Goal: Task Accomplishment & Management: Complete application form

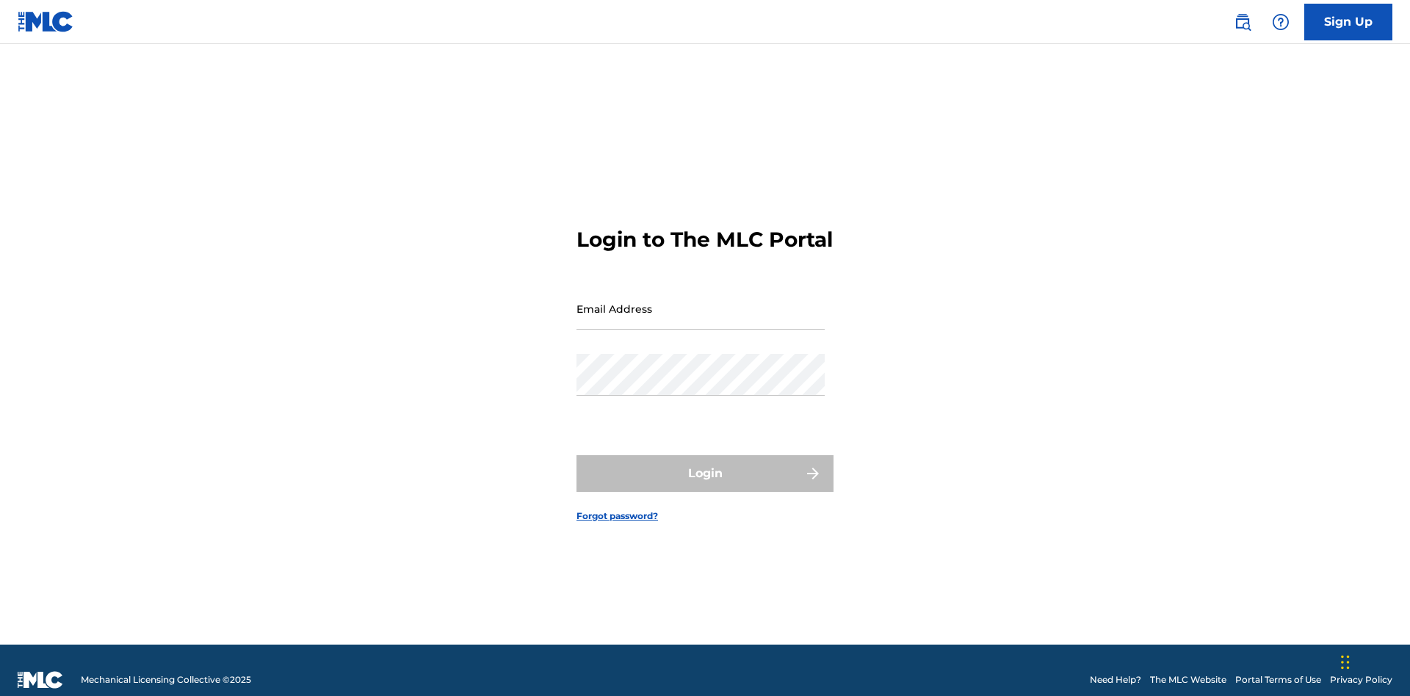
scroll to position [19, 0]
click at [700, 302] on input "Email Address" at bounding box center [700, 309] width 248 height 42
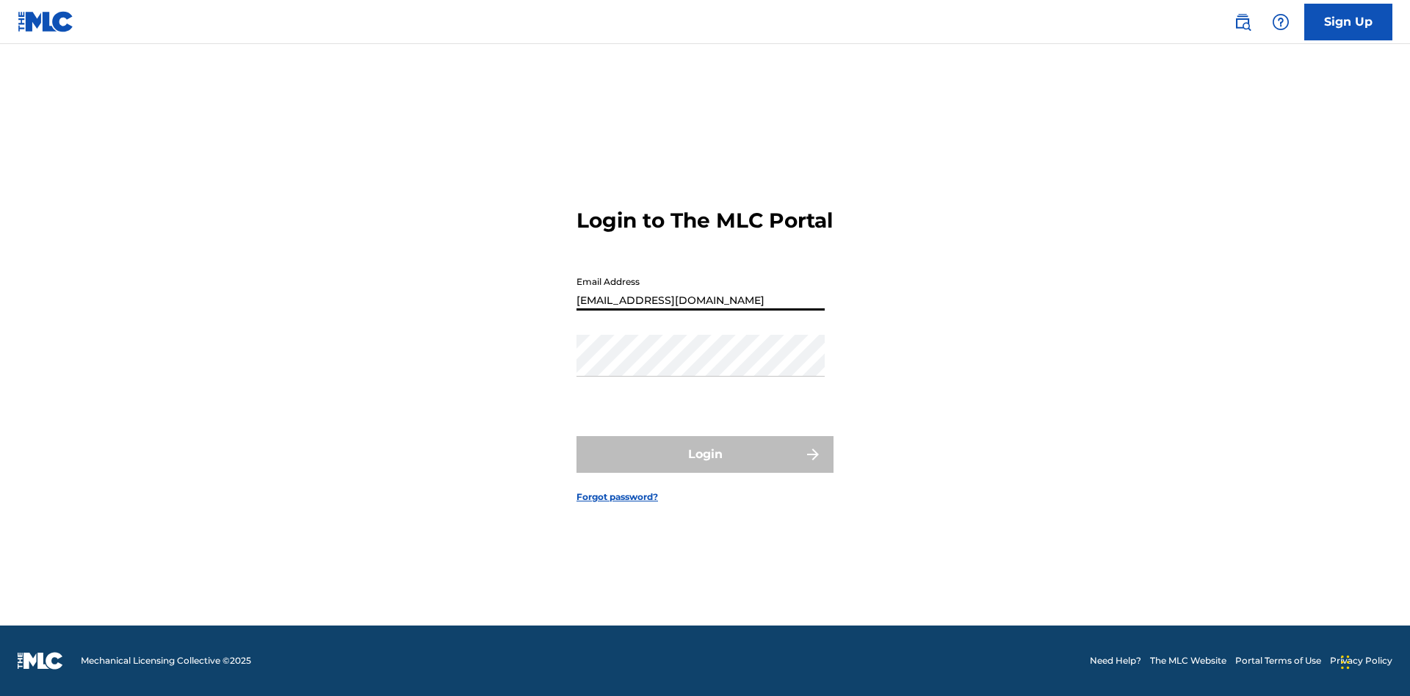
type input "[EMAIL_ADDRESS][DOMAIN_NAME]"
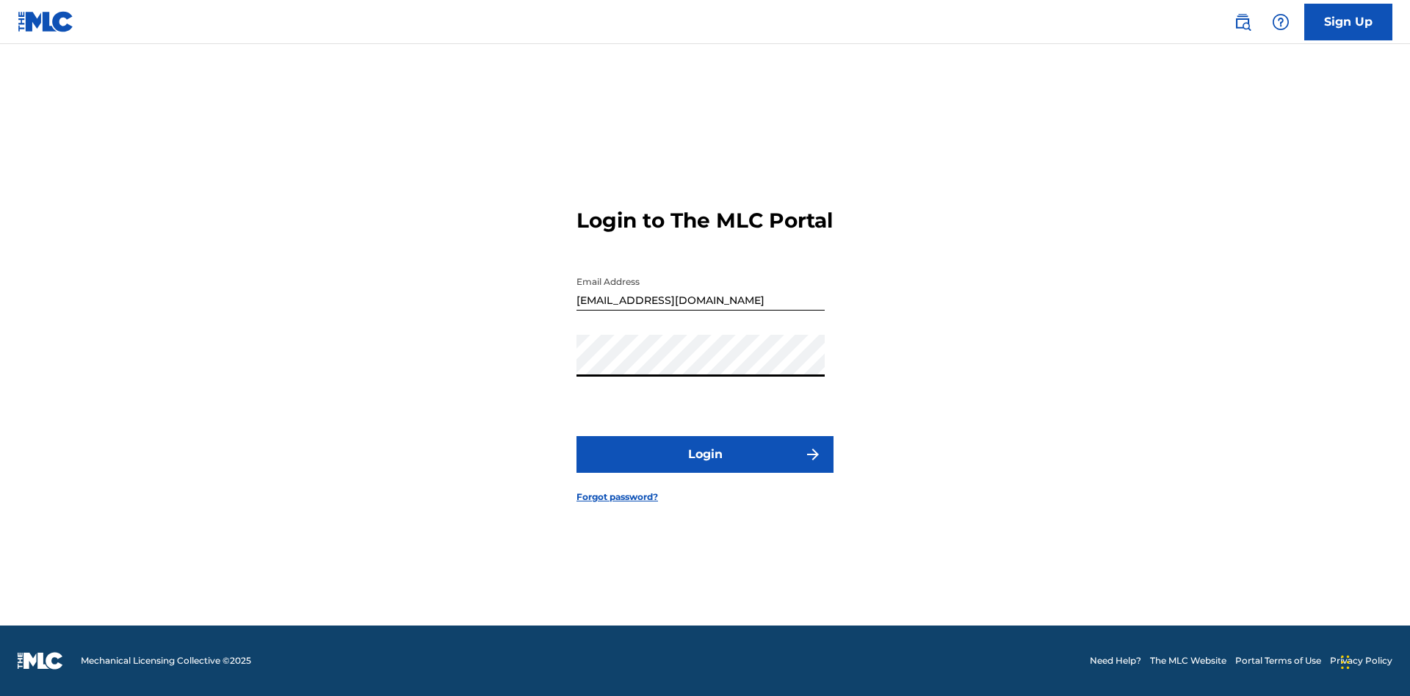
click at [705, 467] on button "Login" at bounding box center [704, 454] width 257 height 37
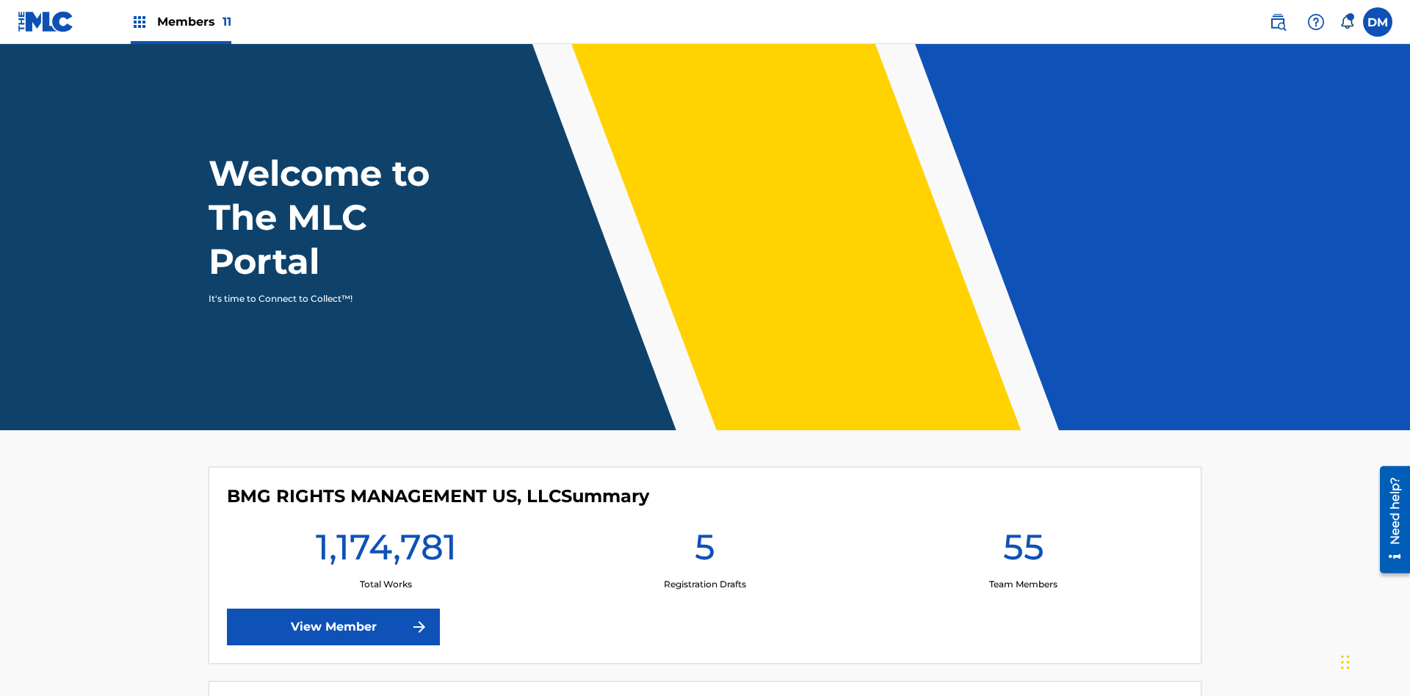
scroll to position [63, 0]
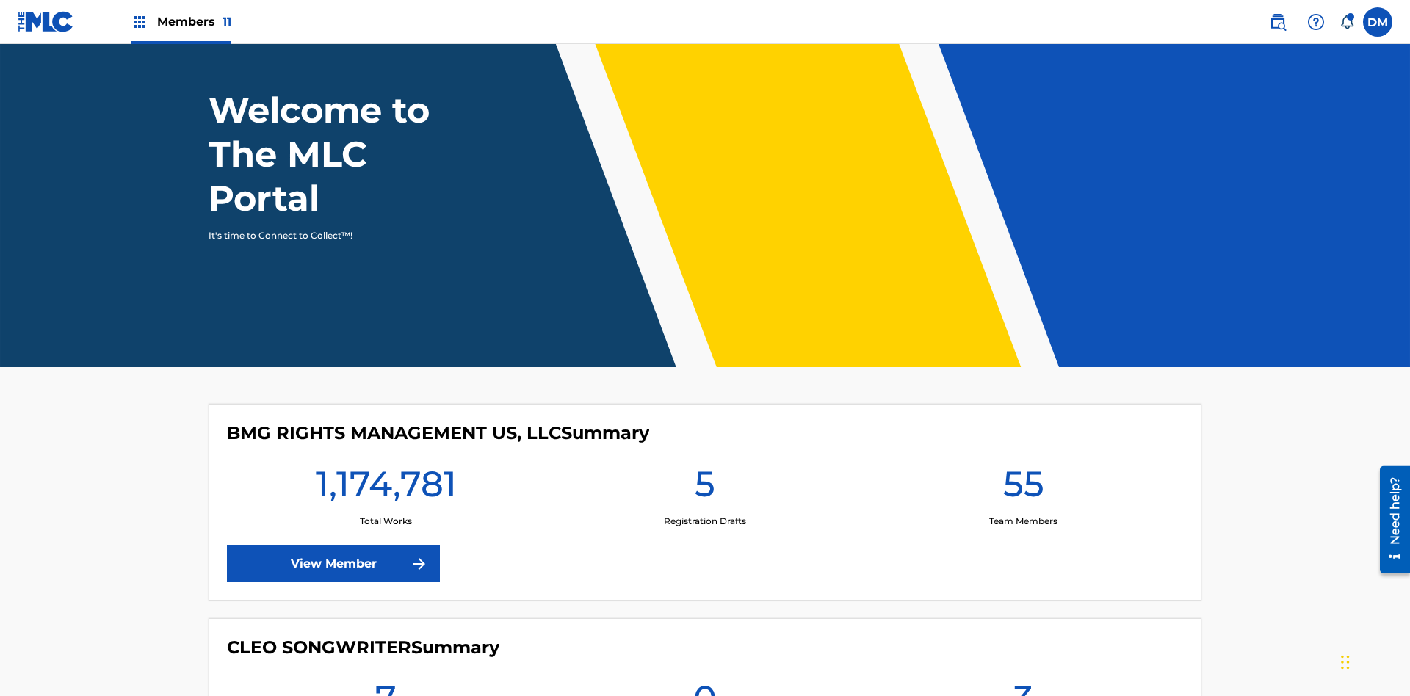
click at [181, 21] on span "Members 11" at bounding box center [194, 21] width 74 height 17
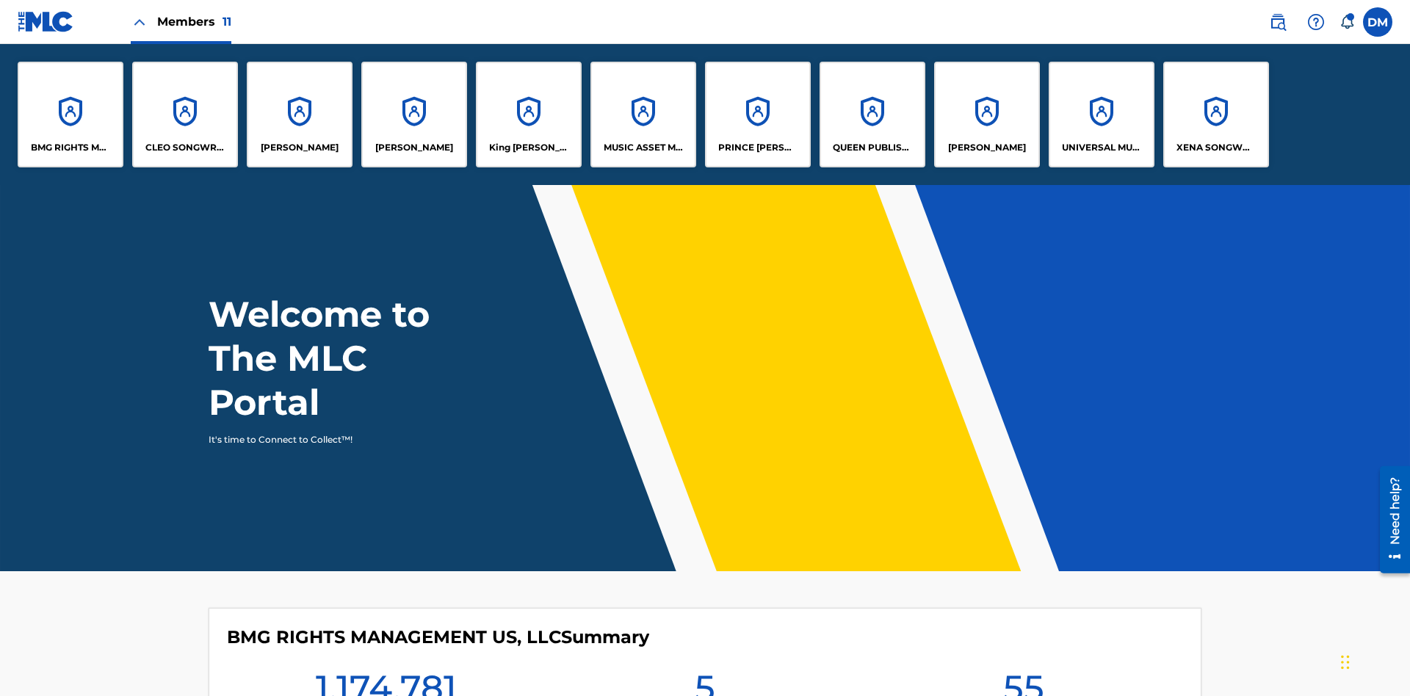
scroll to position [53, 0]
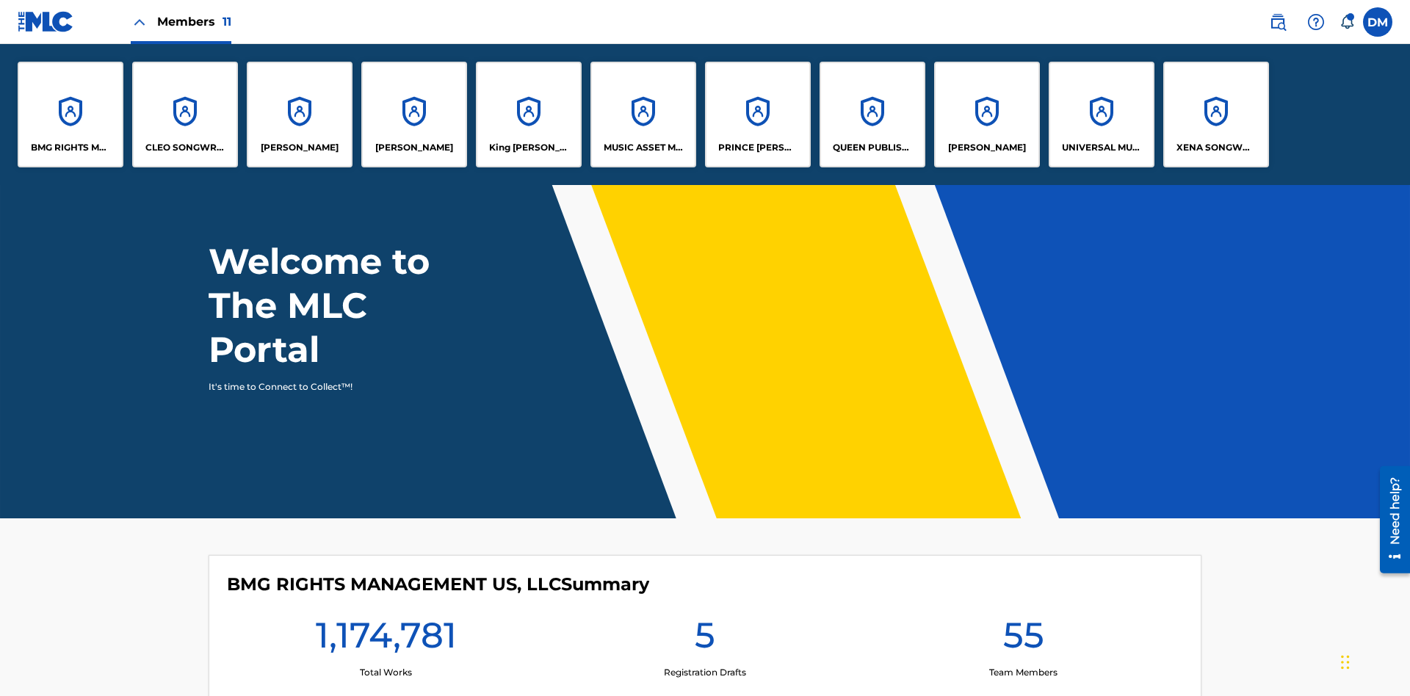
click at [1101, 148] on p "UNIVERSAL MUSIC PUB GROUP" at bounding box center [1102, 147] width 80 height 13
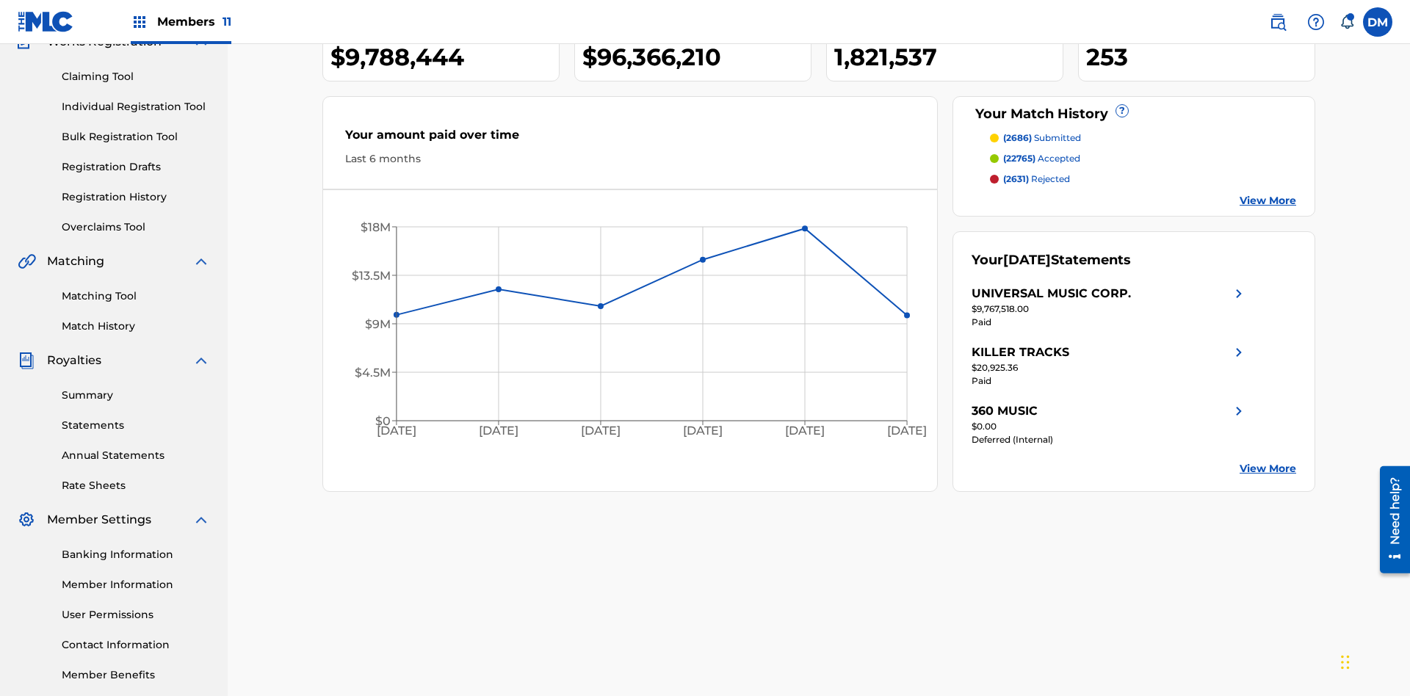
click at [136, 99] on link "Individual Registration Tool" at bounding box center [136, 106] width 148 height 15
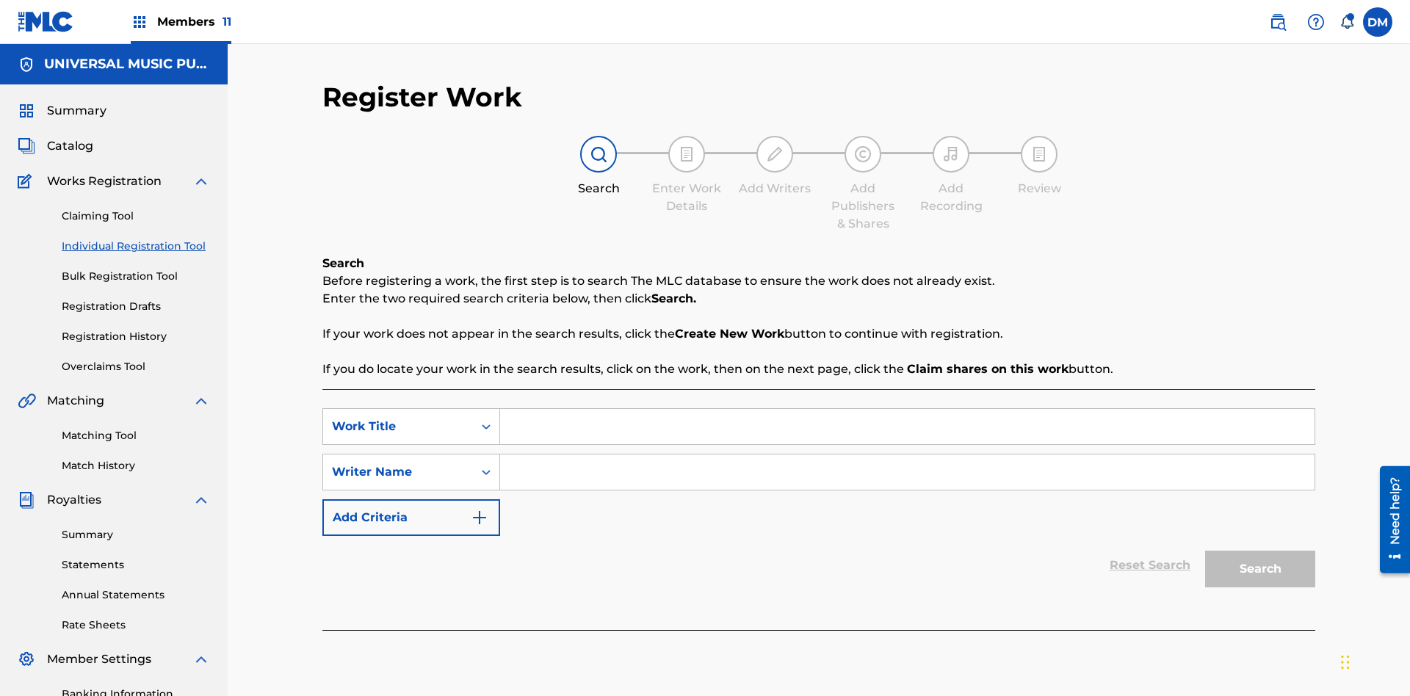
scroll to position [214, 0]
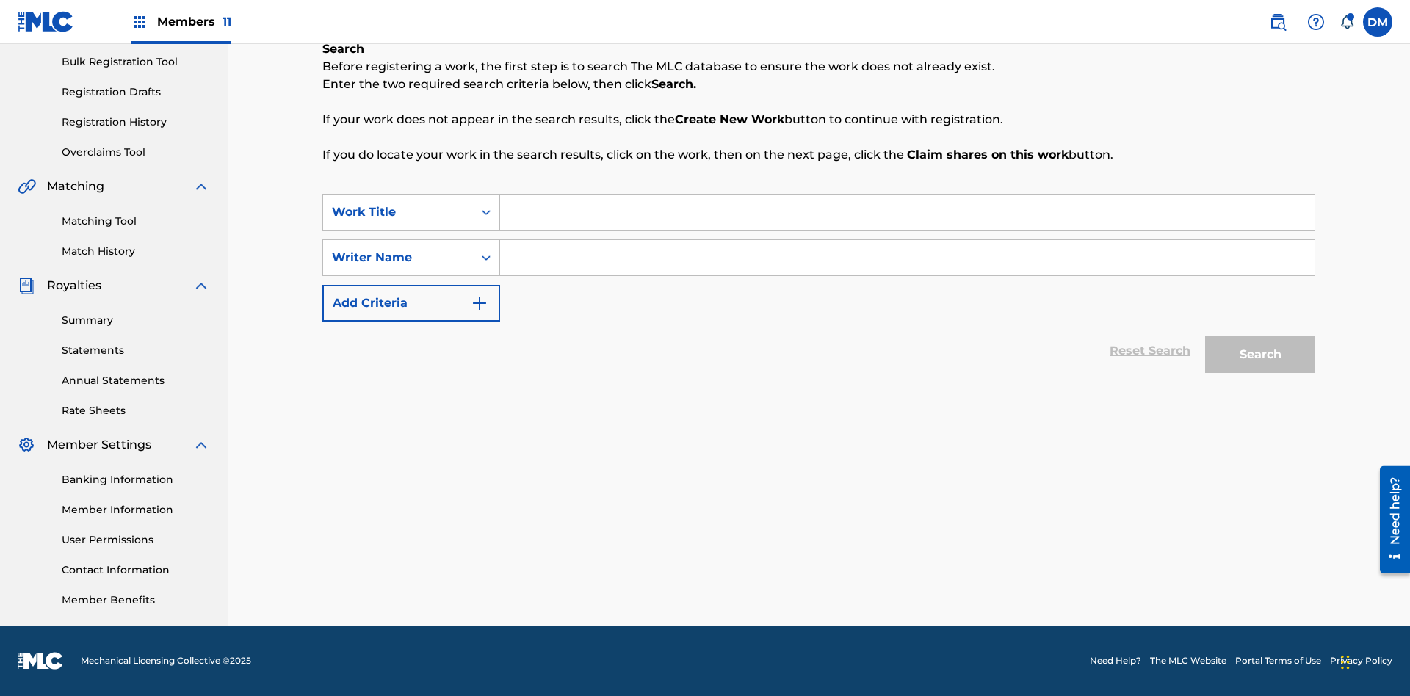
click at [907, 212] on input "Search Form" at bounding box center [907, 212] width 814 height 35
type input "Draft Saved At Work Details Page"
click at [907, 258] on input "Search Form" at bounding box center [907, 257] width 814 height 35
type input "QWERTYUIOP"
click at [1260, 355] on button "Search" at bounding box center [1260, 354] width 110 height 37
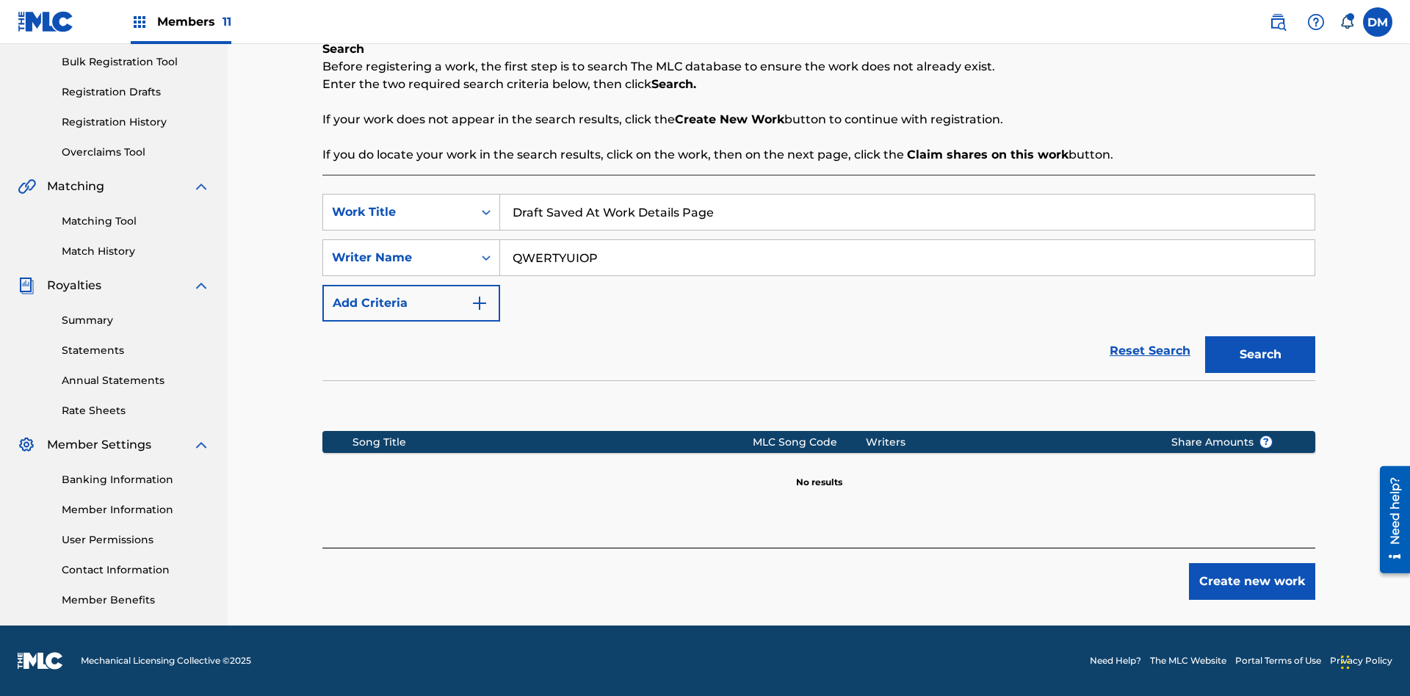
click at [1252, 581] on button "Create new work" at bounding box center [1252, 581] width 126 height 37
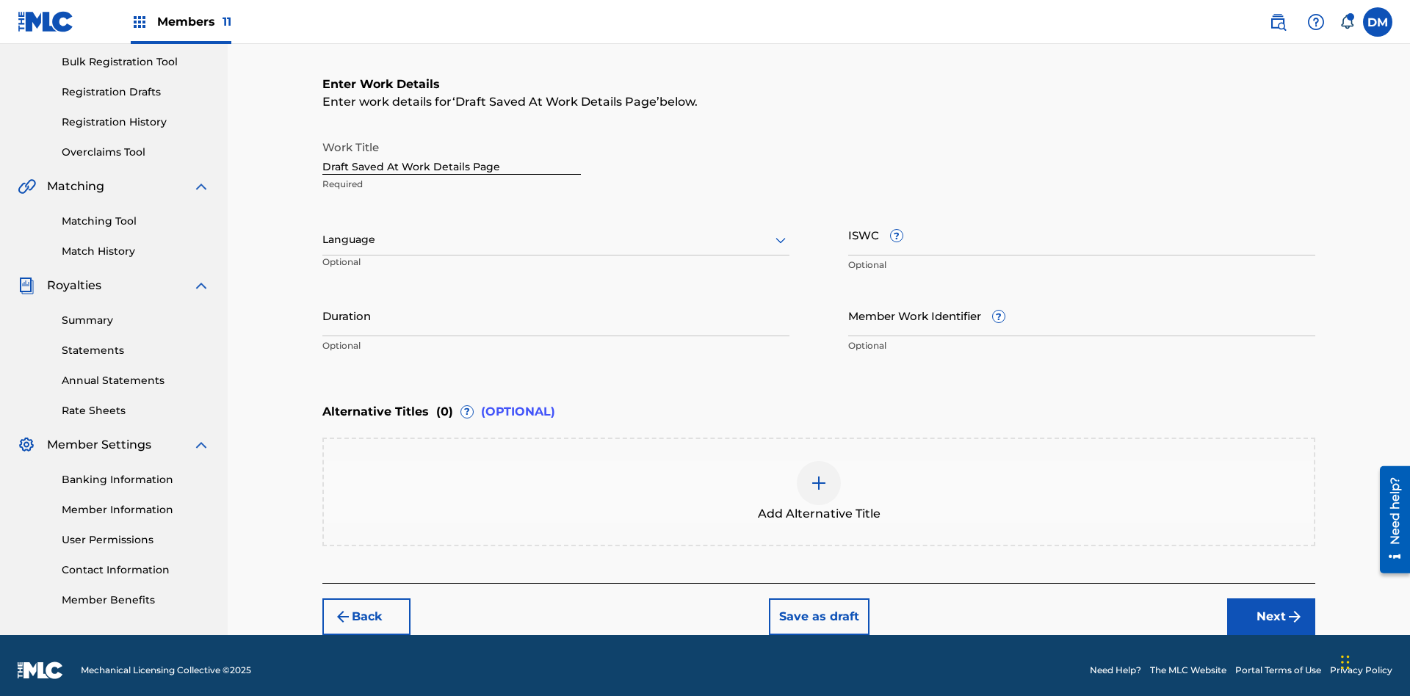
click at [556, 305] on input "Duration" at bounding box center [555, 315] width 467 height 42
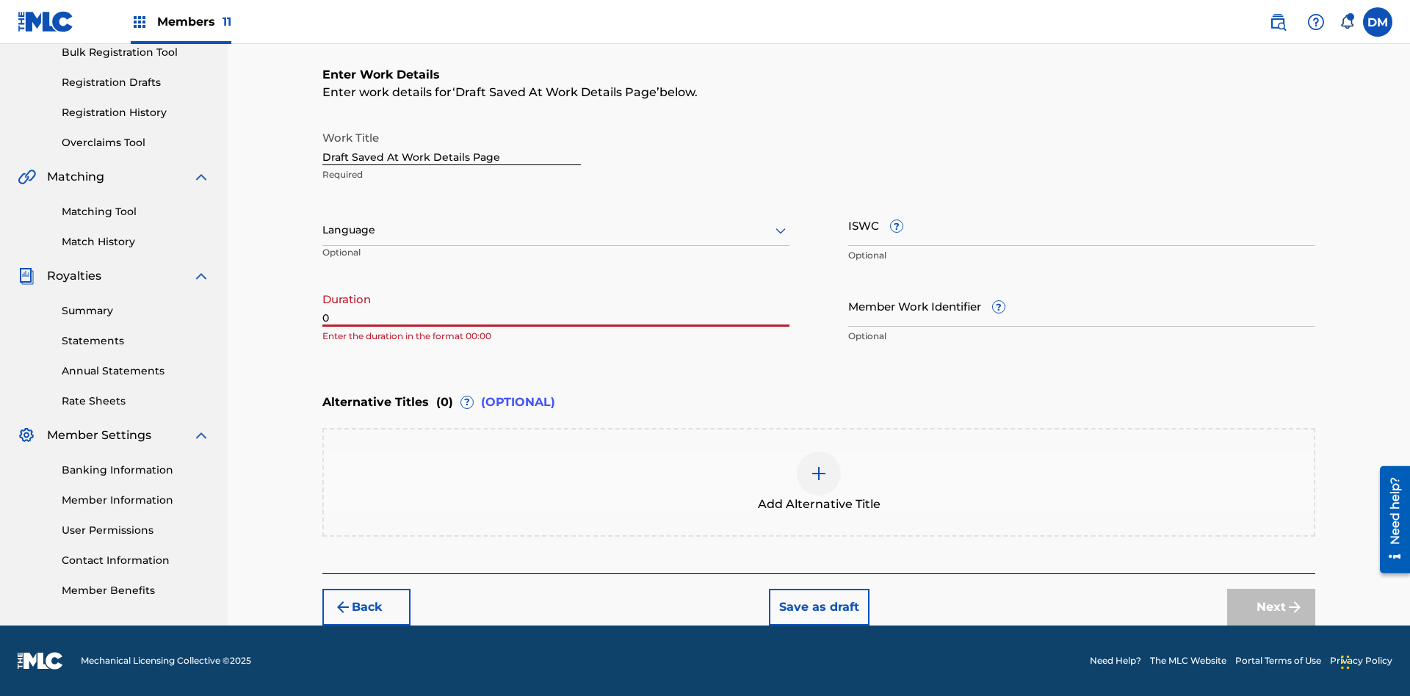
click at [556, 305] on input "0" at bounding box center [555, 306] width 467 height 42
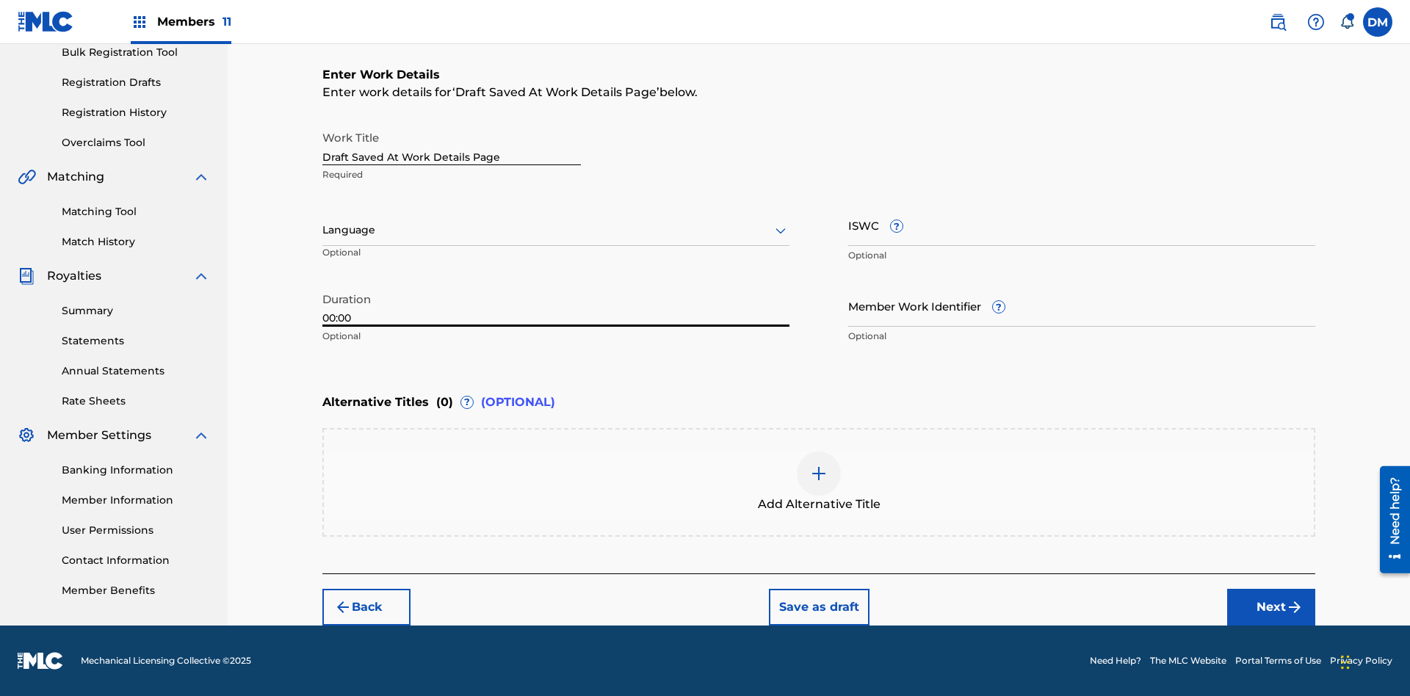
type input "00:00"
click at [780, 231] on icon at bounding box center [781, 231] width 18 height 18
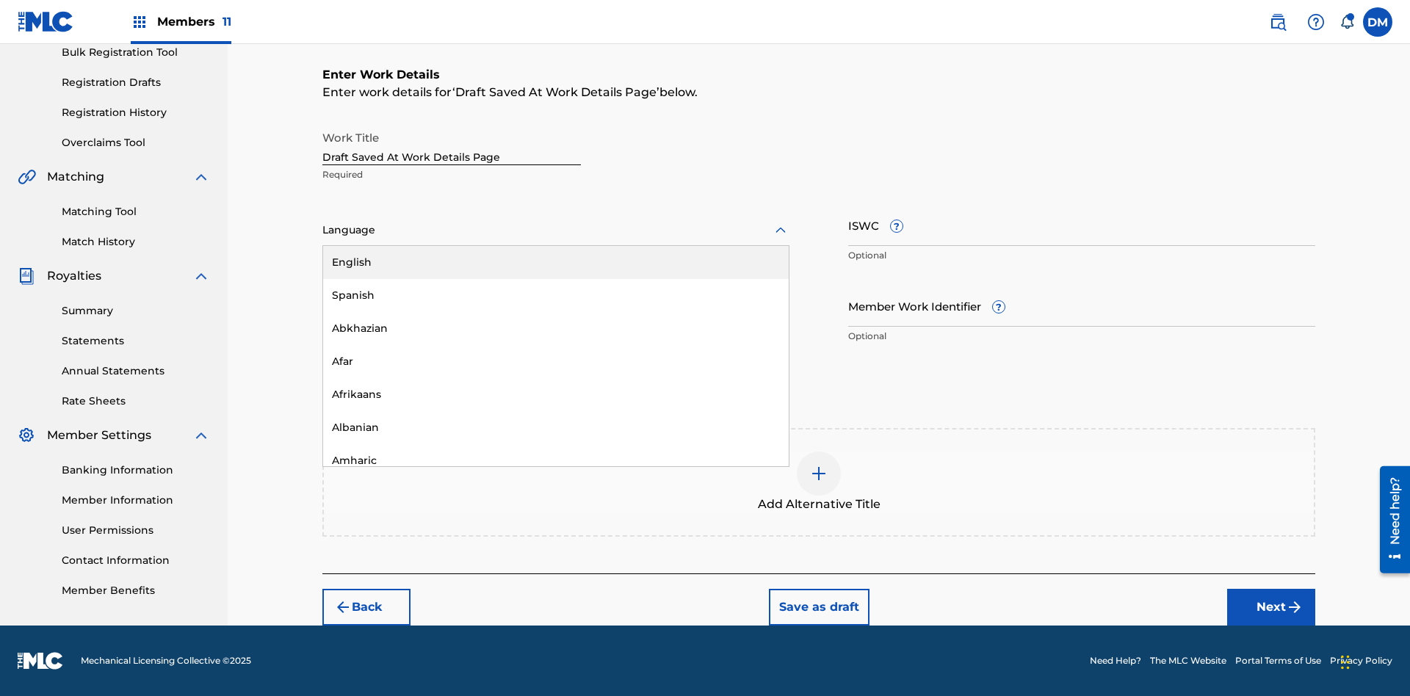
click at [556, 361] on div "Afar" at bounding box center [555, 361] width 465 height 33
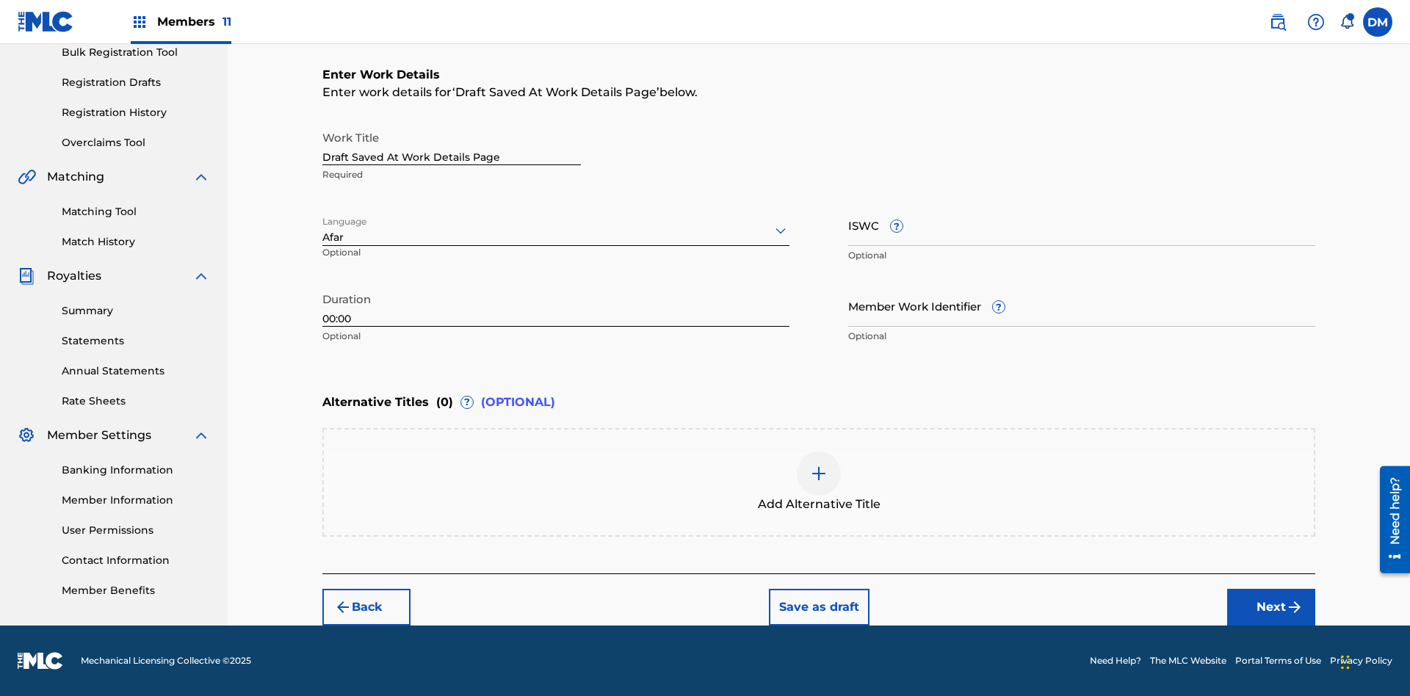
click at [1081, 305] on input "Member Work Identifier ?" at bounding box center [1081, 306] width 467 height 42
type input "[PHONE_NUMBER]"
click at [1081, 225] on input "ISWC ?" at bounding box center [1081, 225] width 467 height 42
click at [819, 482] on img at bounding box center [819, 474] width 18 height 18
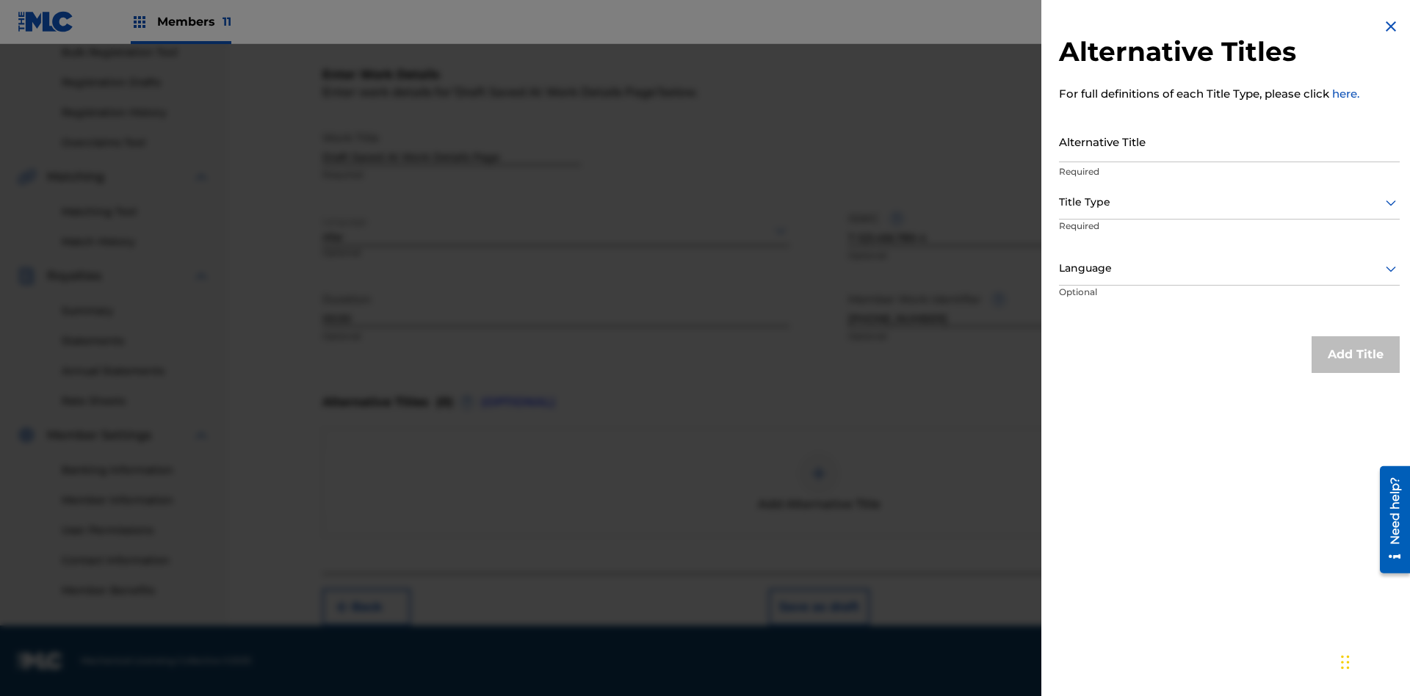
click at [1229, 141] on input "Alternative Title" at bounding box center [1229, 141] width 341 height 42
click at [1229, 202] on div at bounding box center [1229, 202] width 341 height 18
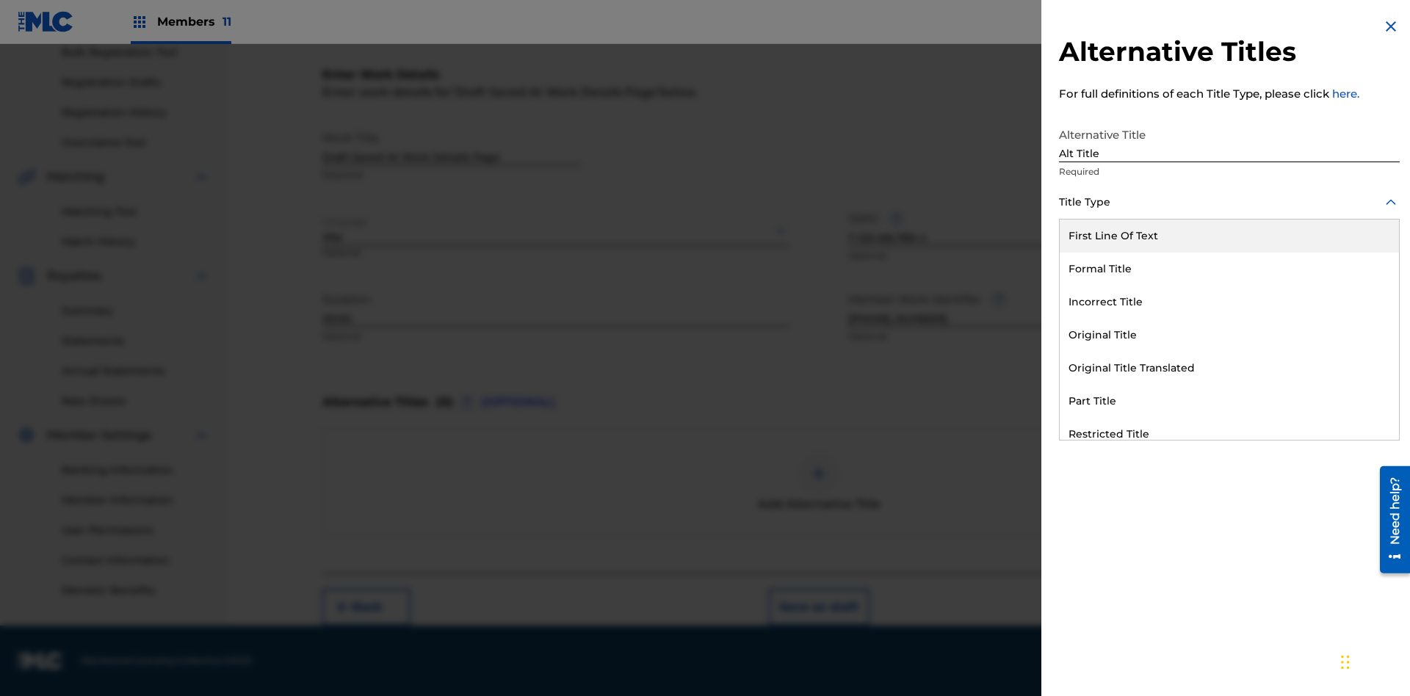
click at [1229, 335] on div "Original Title" at bounding box center [1228, 335] width 339 height 33
click at [1229, 268] on div at bounding box center [1229, 268] width 341 height 18
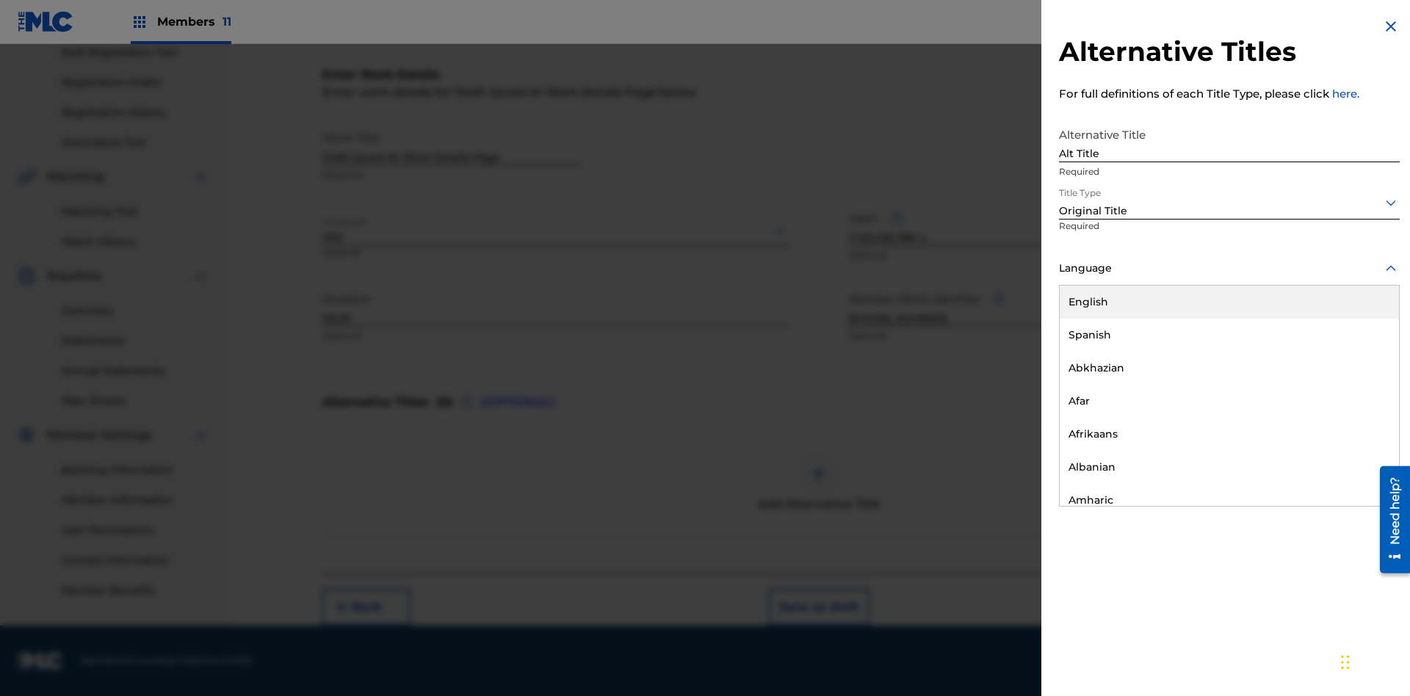
click at [1355, 354] on button "Add Title" at bounding box center [1355, 354] width 88 height 37
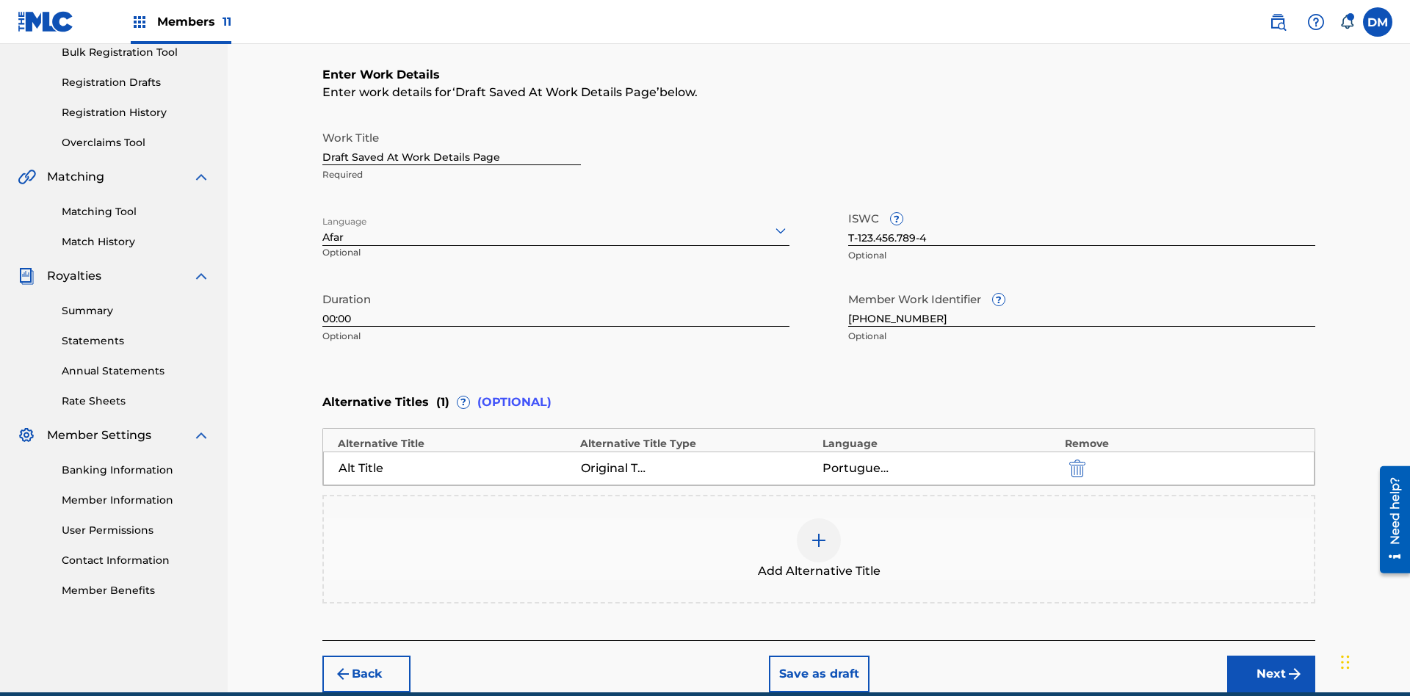
click at [818, 656] on button "Save as draft" at bounding box center [819, 674] width 101 height 37
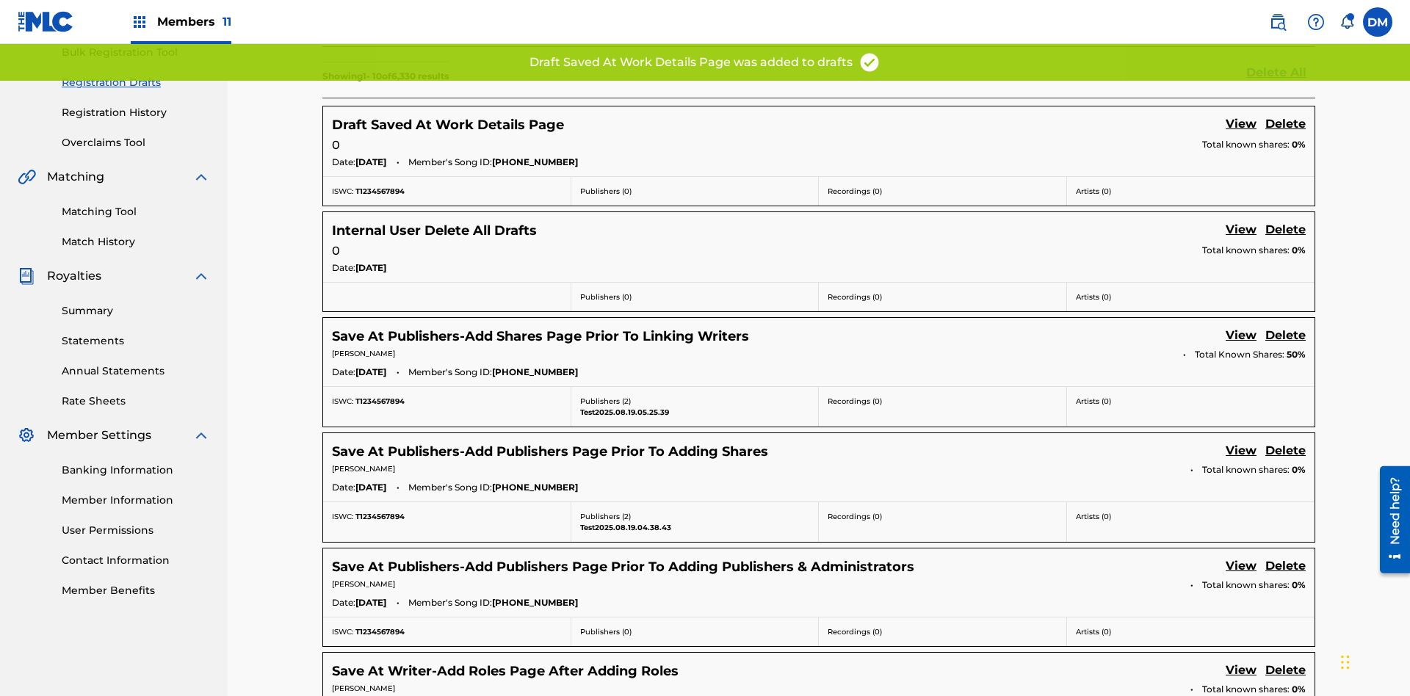
click at [1241, 115] on link "View" at bounding box center [1240, 125] width 31 height 20
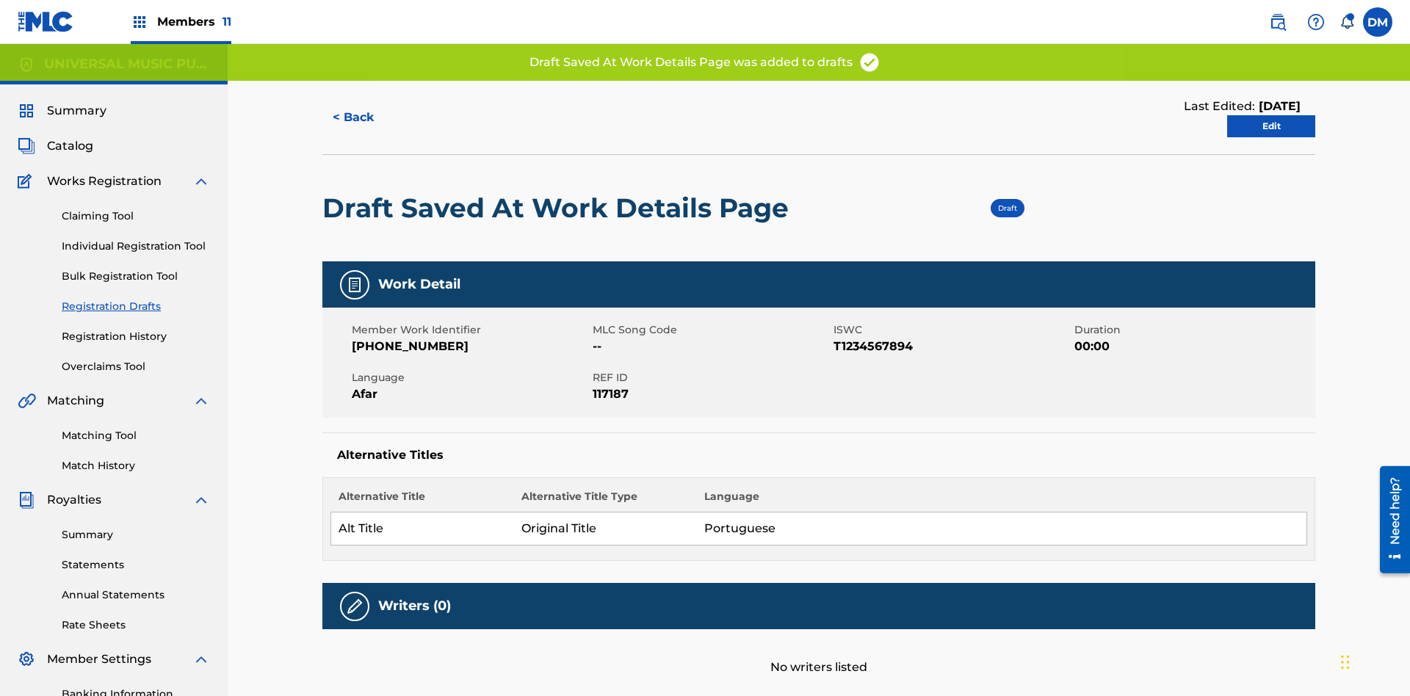
click at [1271, 115] on link "Edit" at bounding box center [1271, 126] width 88 height 22
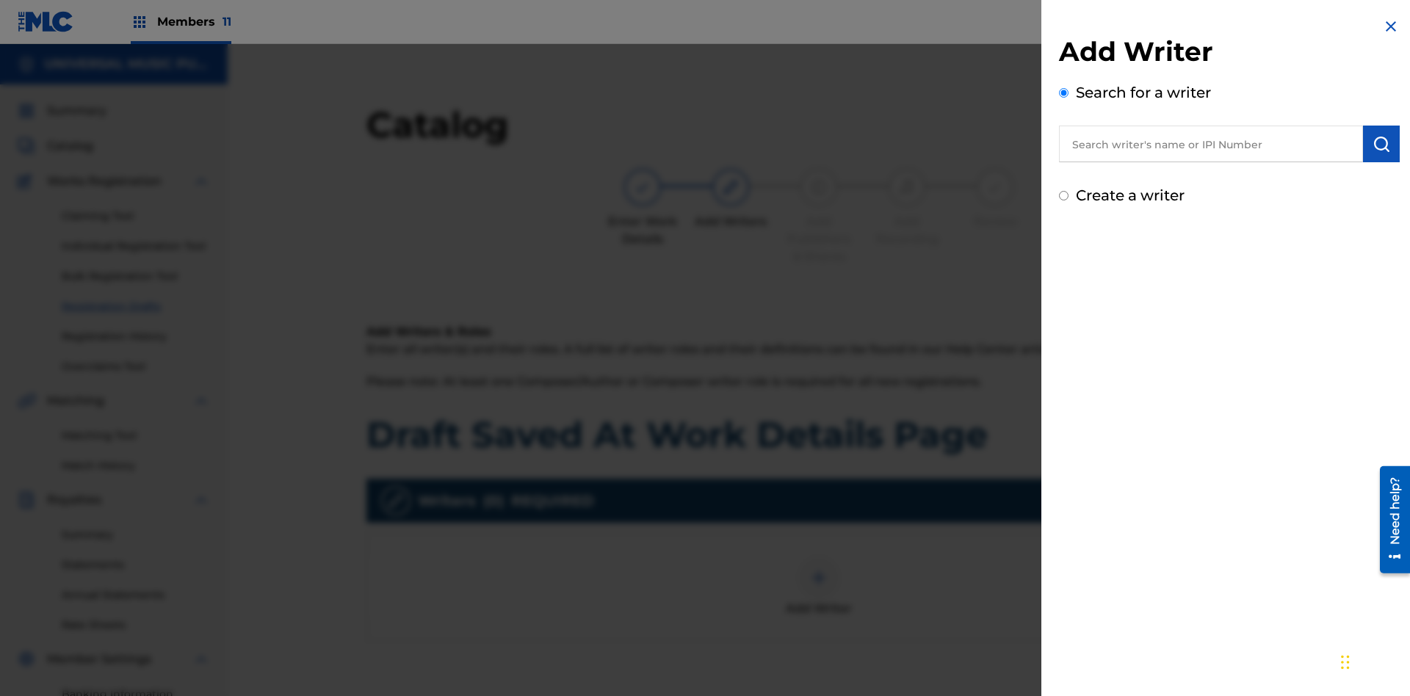
click at [1211, 144] on input "text" at bounding box center [1211, 144] width 304 height 37
click at [1381, 144] on img "submit" at bounding box center [1381, 144] width 18 height 18
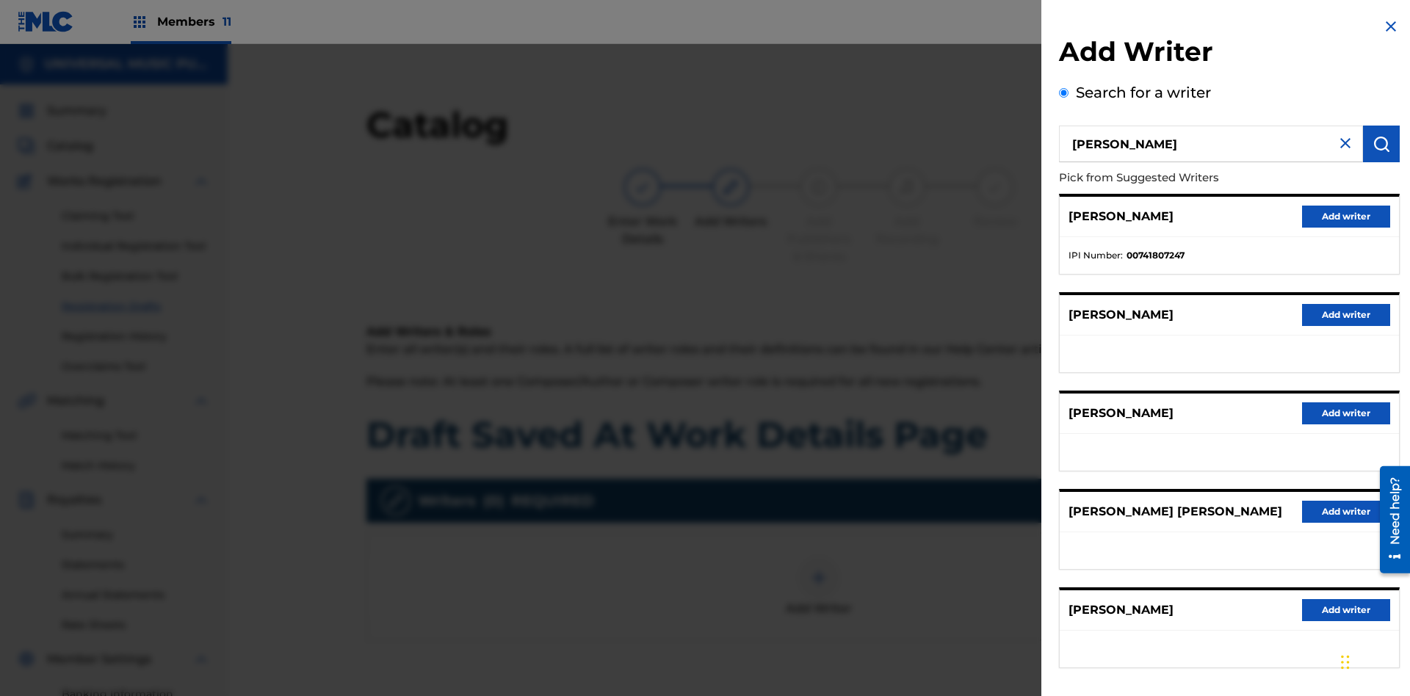
click at [1346, 216] on button "Add writer" at bounding box center [1346, 217] width 88 height 22
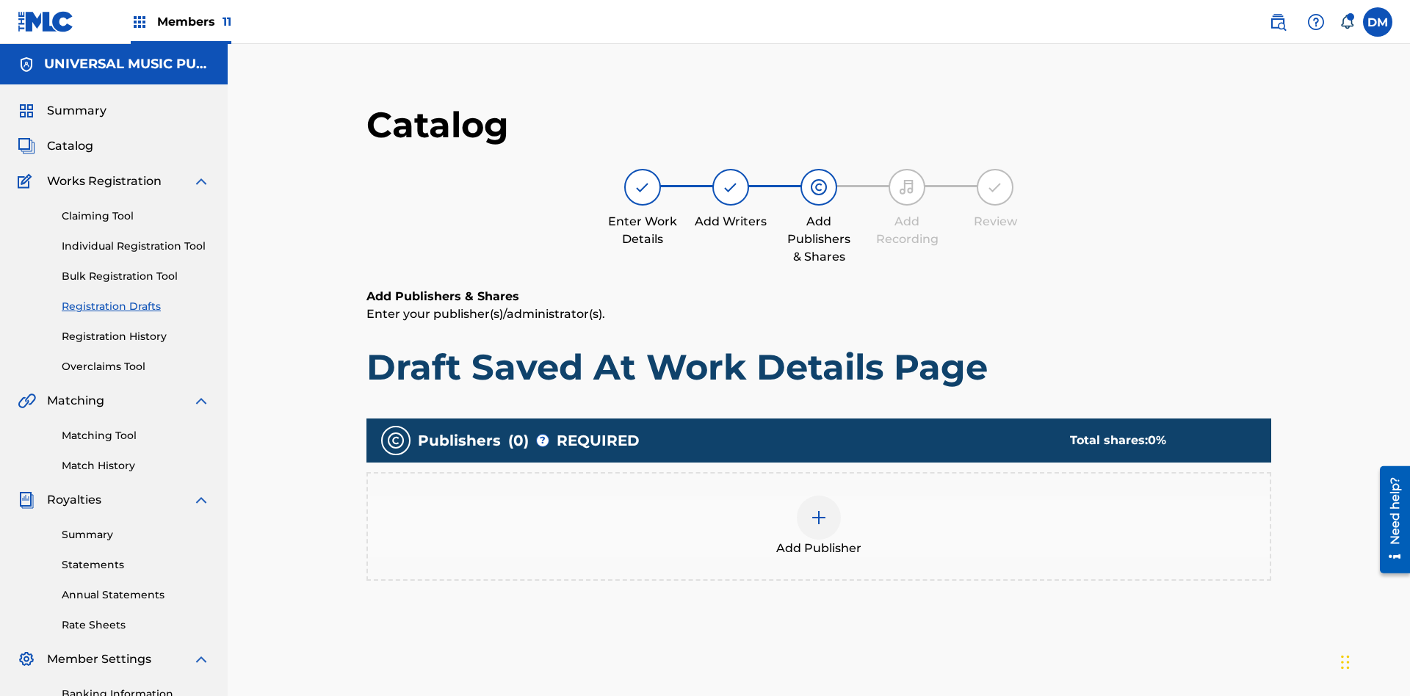
click at [810, 509] on img at bounding box center [819, 518] width 18 height 18
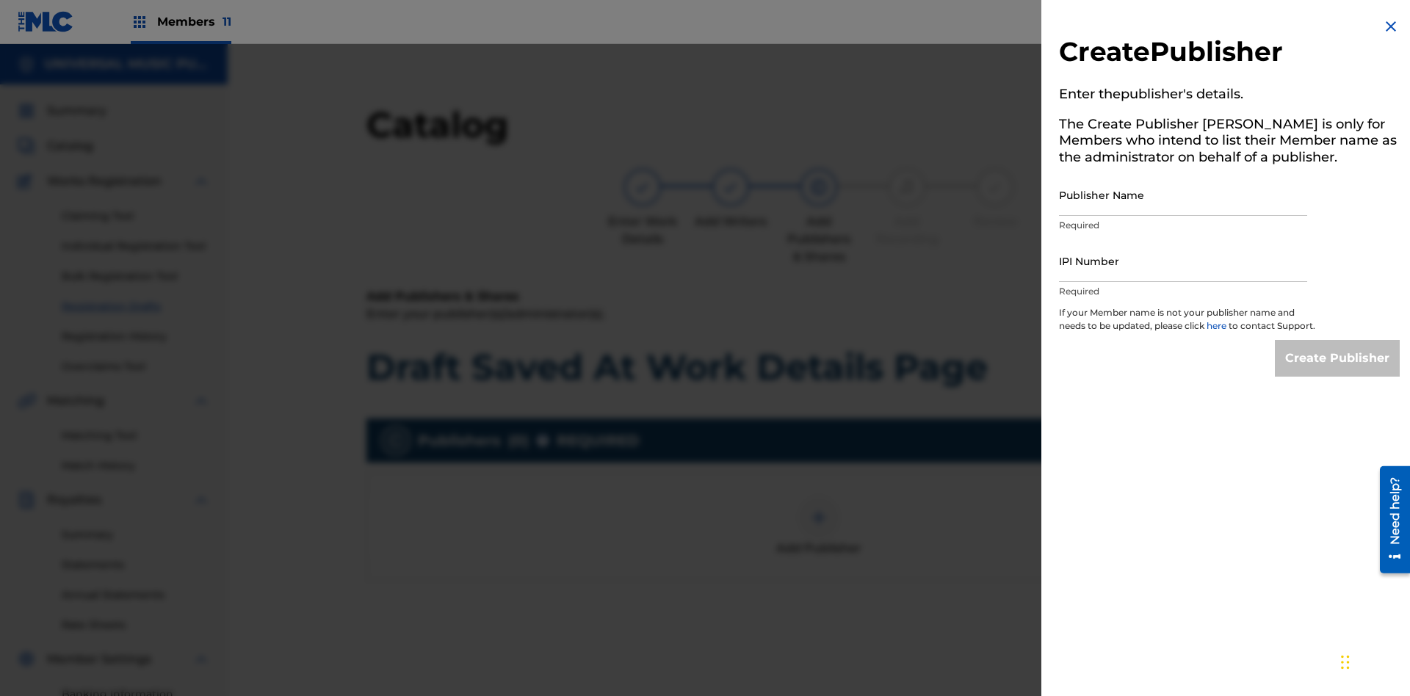
click at [1183, 195] on input "Publisher Name" at bounding box center [1183, 195] width 248 height 42
click at [1183, 261] on input "IPI Number" at bounding box center [1183, 261] width 248 height 42
click at [1338, 371] on input "Create Publisher" at bounding box center [1337, 358] width 125 height 37
click at [1338, 340] on input "Create Publisher" at bounding box center [1337, 358] width 125 height 37
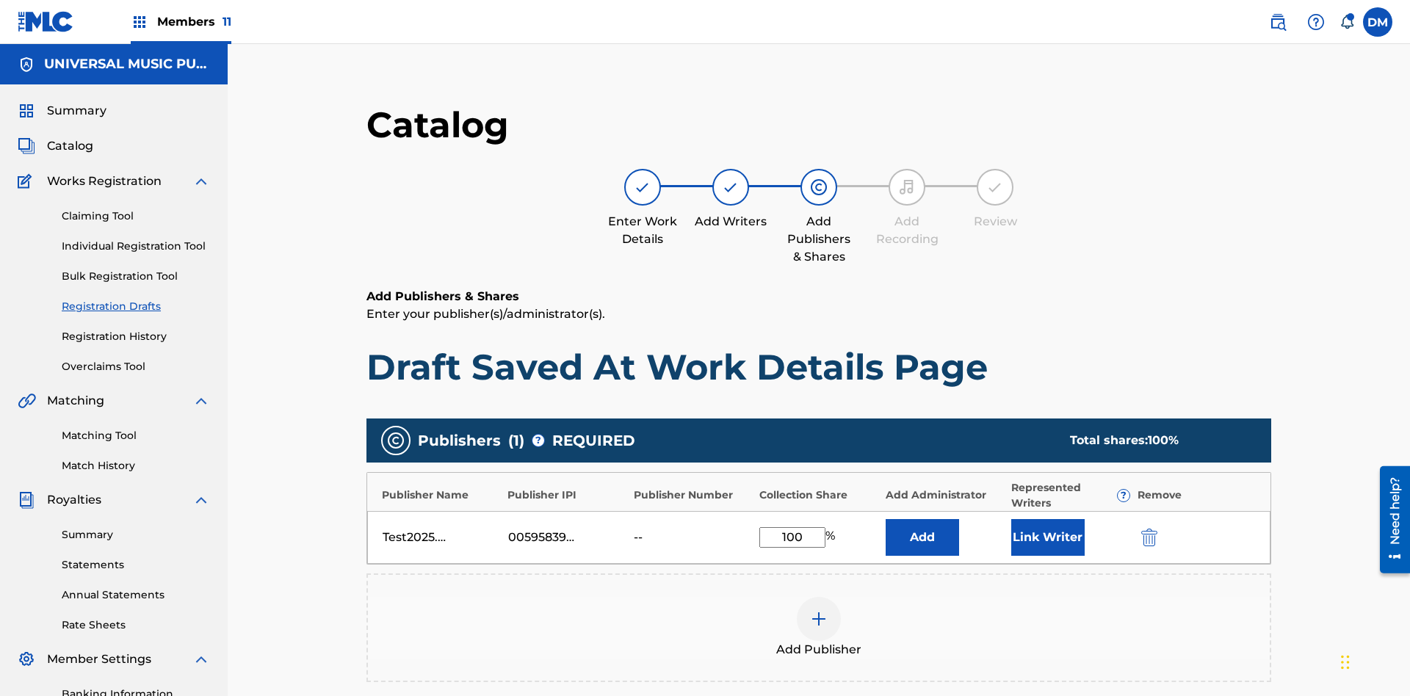
type input "100"
click at [1011, 519] on button "Link Writer" at bounding box center [1047, 537] width 73 height 37
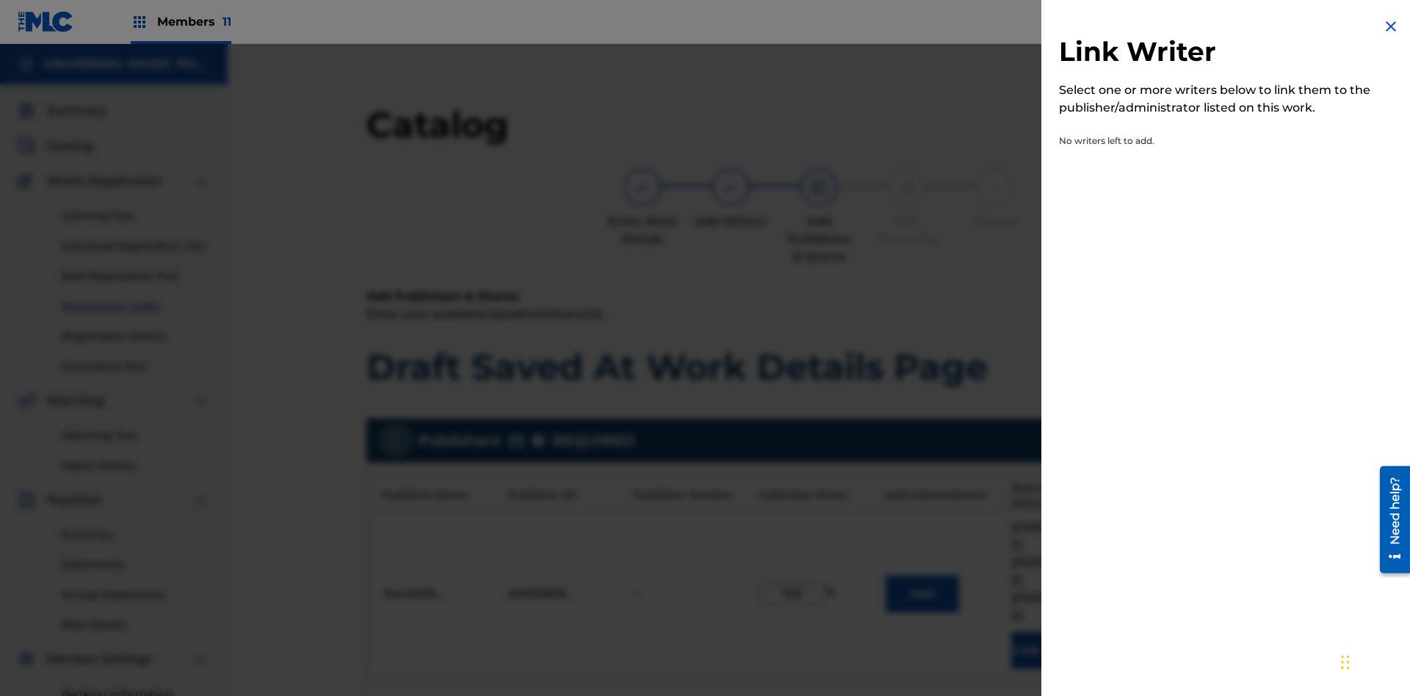
click at [1391, 26] on img at bounding box center [1391, 27] width 18 height 18
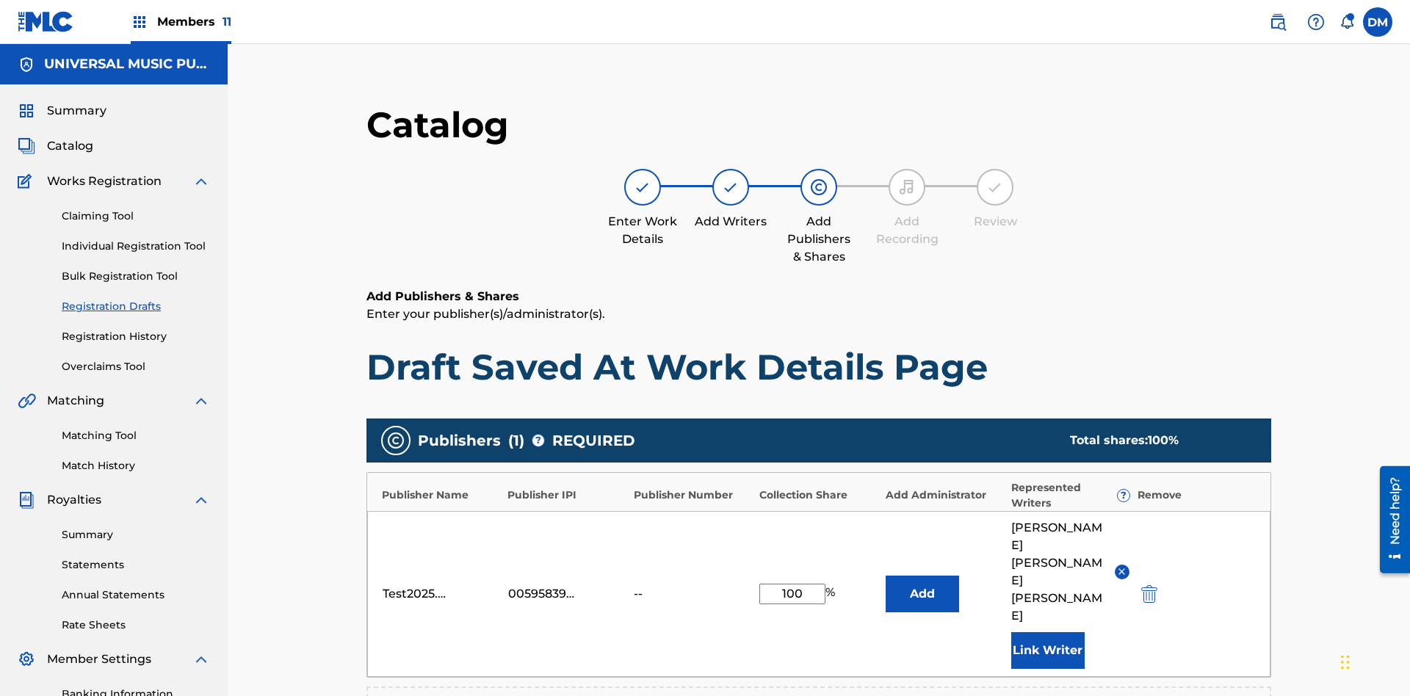
click at [885, 576] on button "Add" at bounding box center [921, 594] width 73 height 37
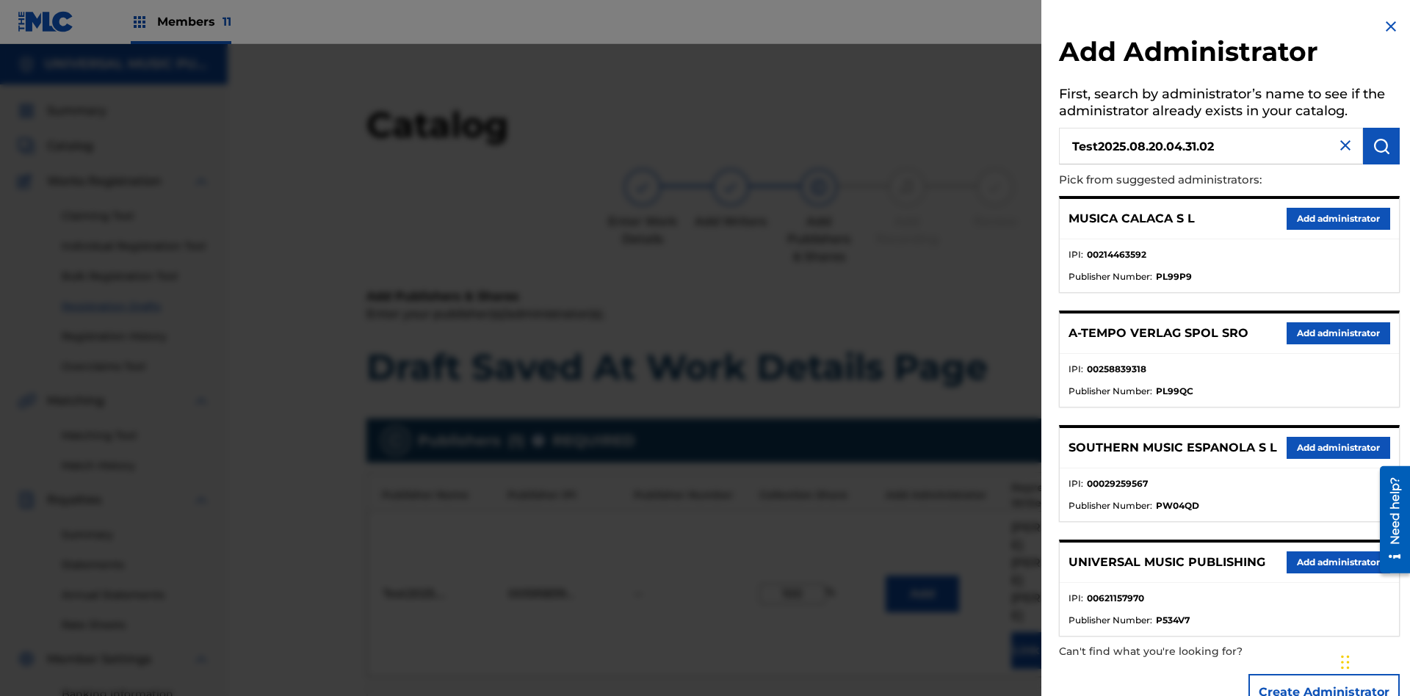
click at [1381, 146] on img "submit" at bounding box center [1381, 146] width 18 height 18
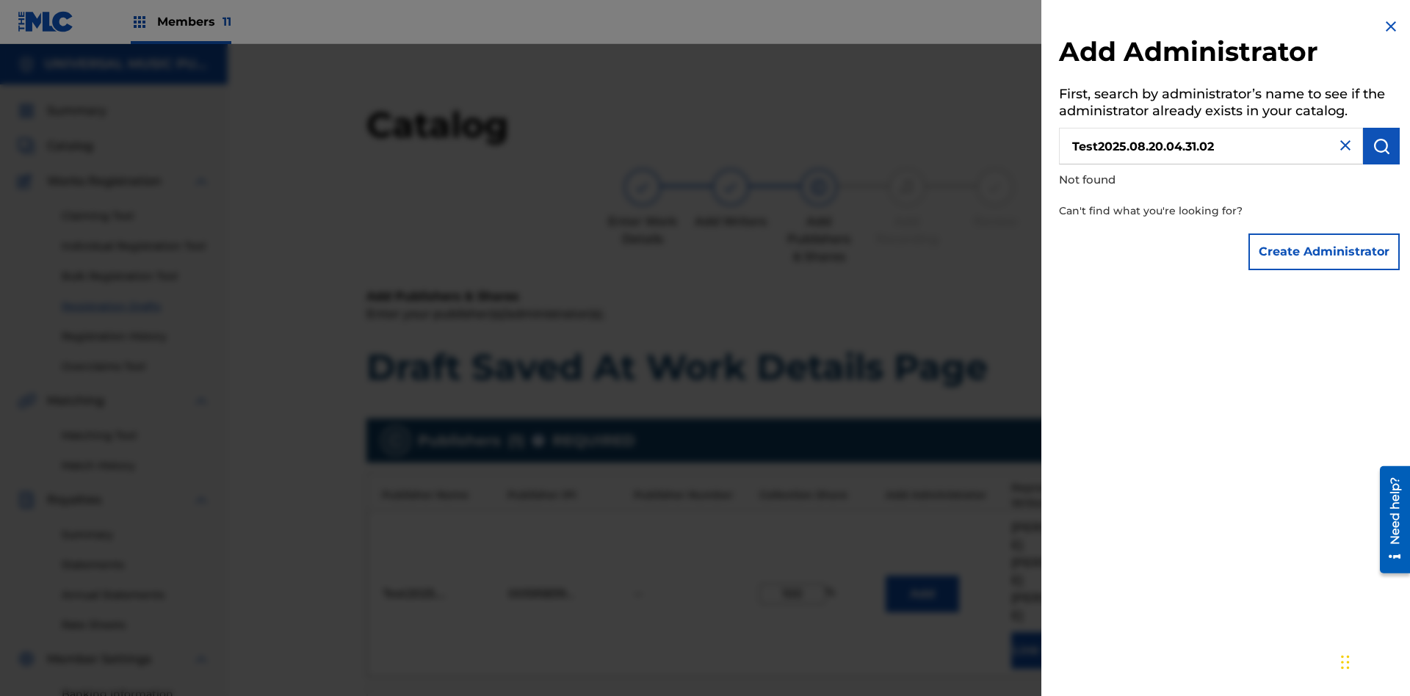
click at [1324, 251] on button "Create Administrator" at bounding box center [1323, 251] width 151 height 37
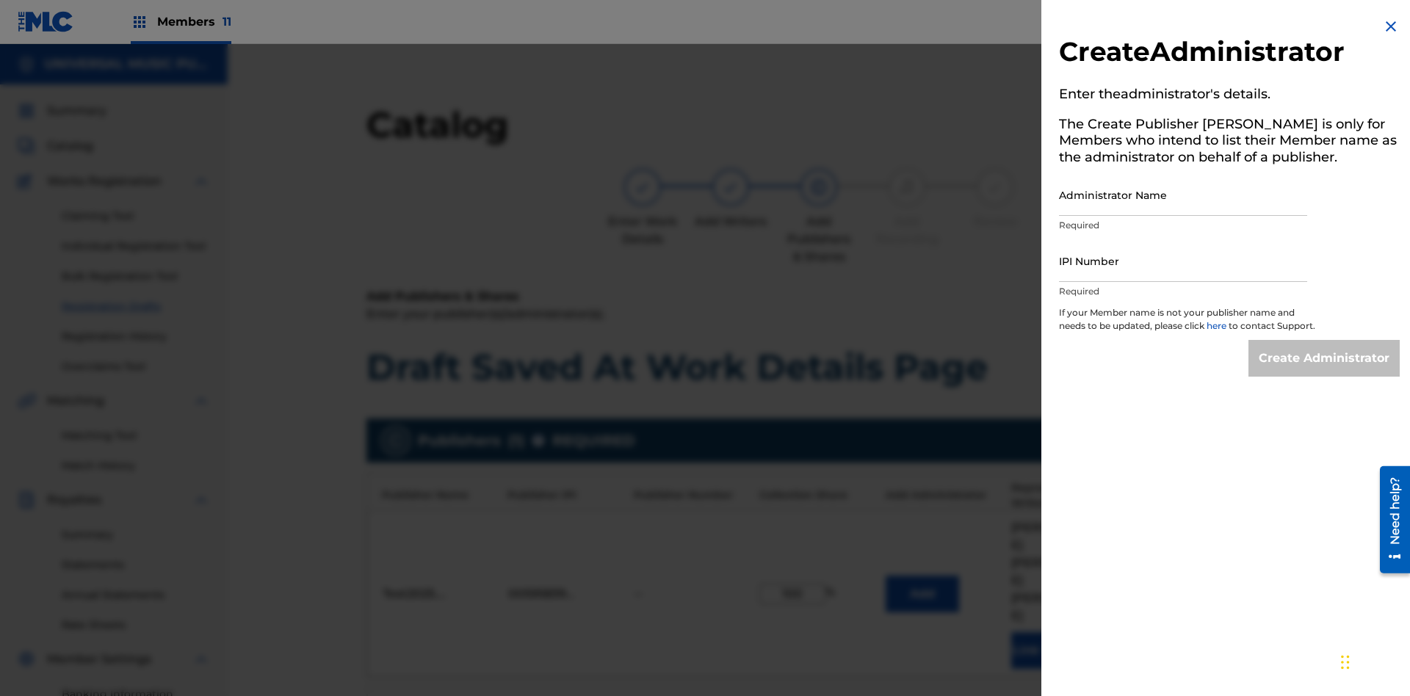
click at [1183, 195] on input "Administrator Name" at bounding box center [1183, 195] width 248 height 42
click at [1183, 261] on input "IPI Number" at bounding box center [1183, 261] width 248 height 42
click at [1324, 371] on input "Create Administrator" at bounding box center [1323, 358] width 151 height 37
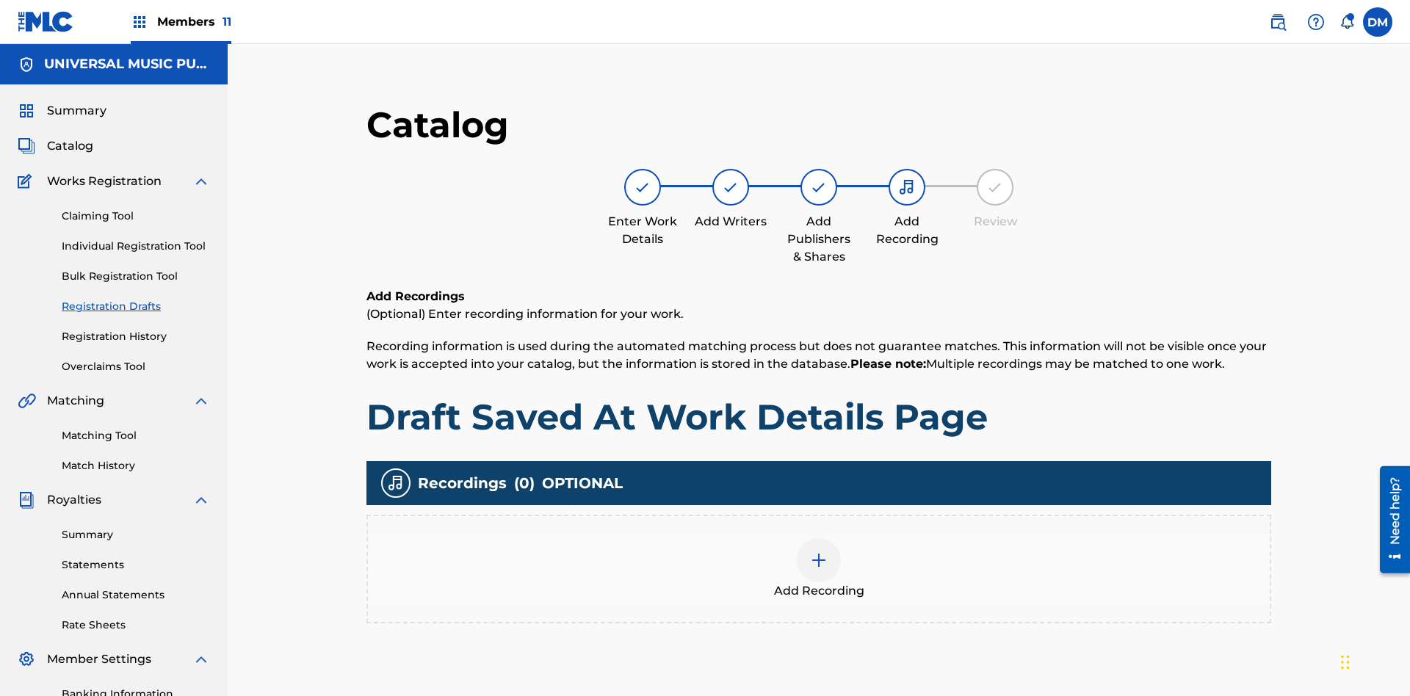
click at [810, 551] on img at bounding box center [819, 560] width 18 height 18
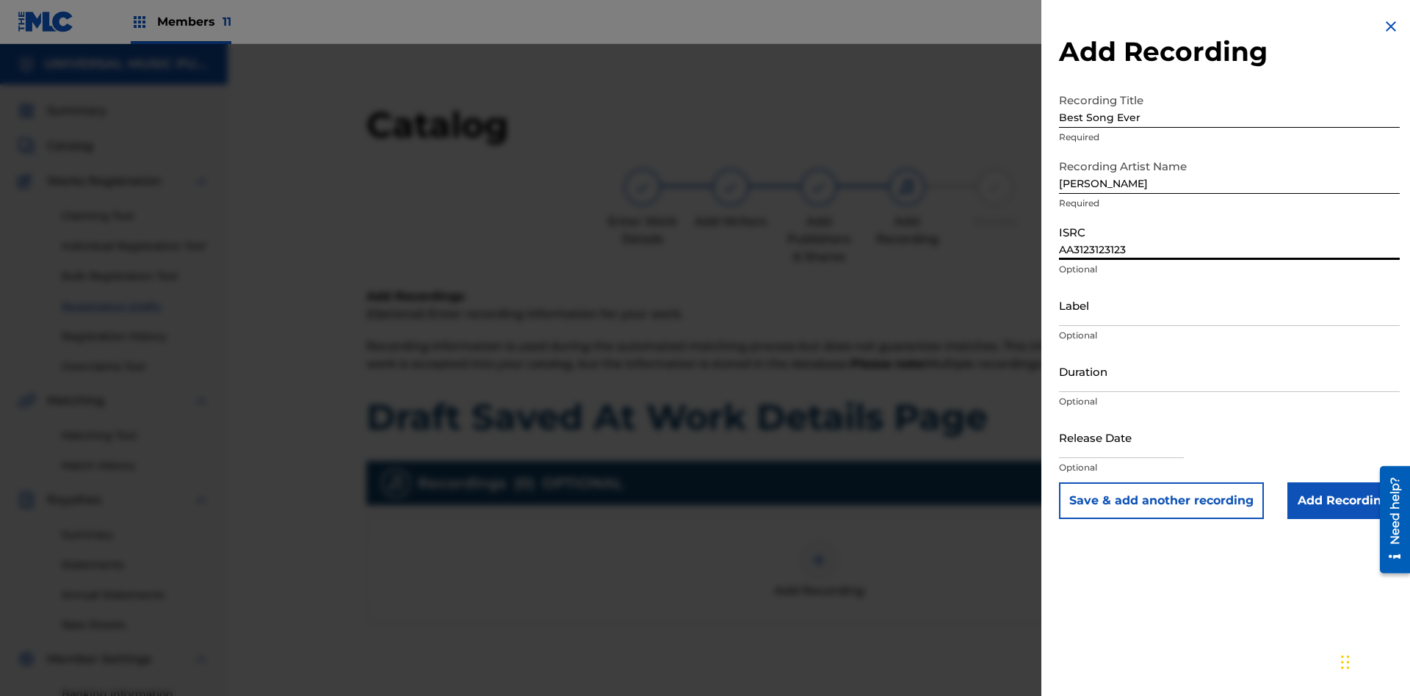
type input "AA3123123123"
click at [1229, 305] on input "Label" at bounding box center [1229, 305] width 341 height 42
type input "The Label"
click at [1229, 371] on input "Duration" at bounding box center [1229, 371] width 341 height 42
click at [1229, 371] on input "1" at bounding box center [1229, 371] width 341 height 42
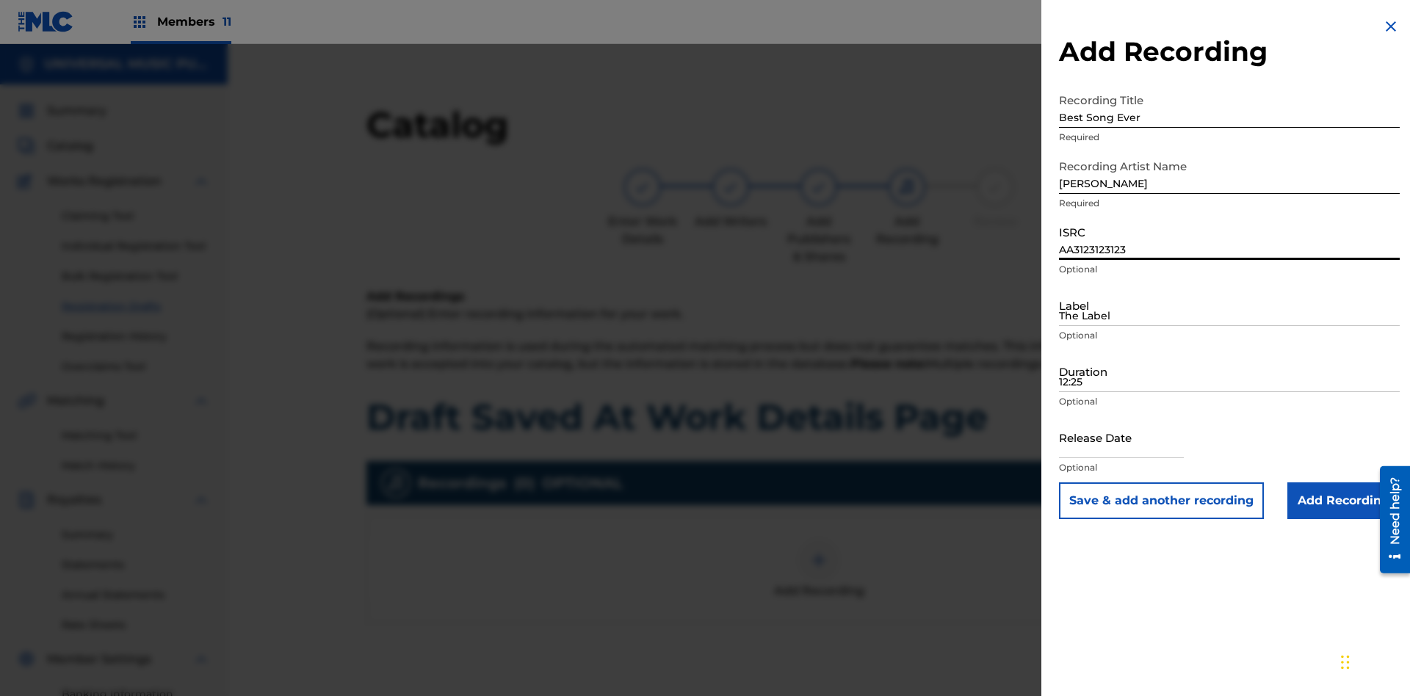
type input "12:25"
click at [1133, 438] on input "text" at bounding box center [1121, 437] width 125 height 42
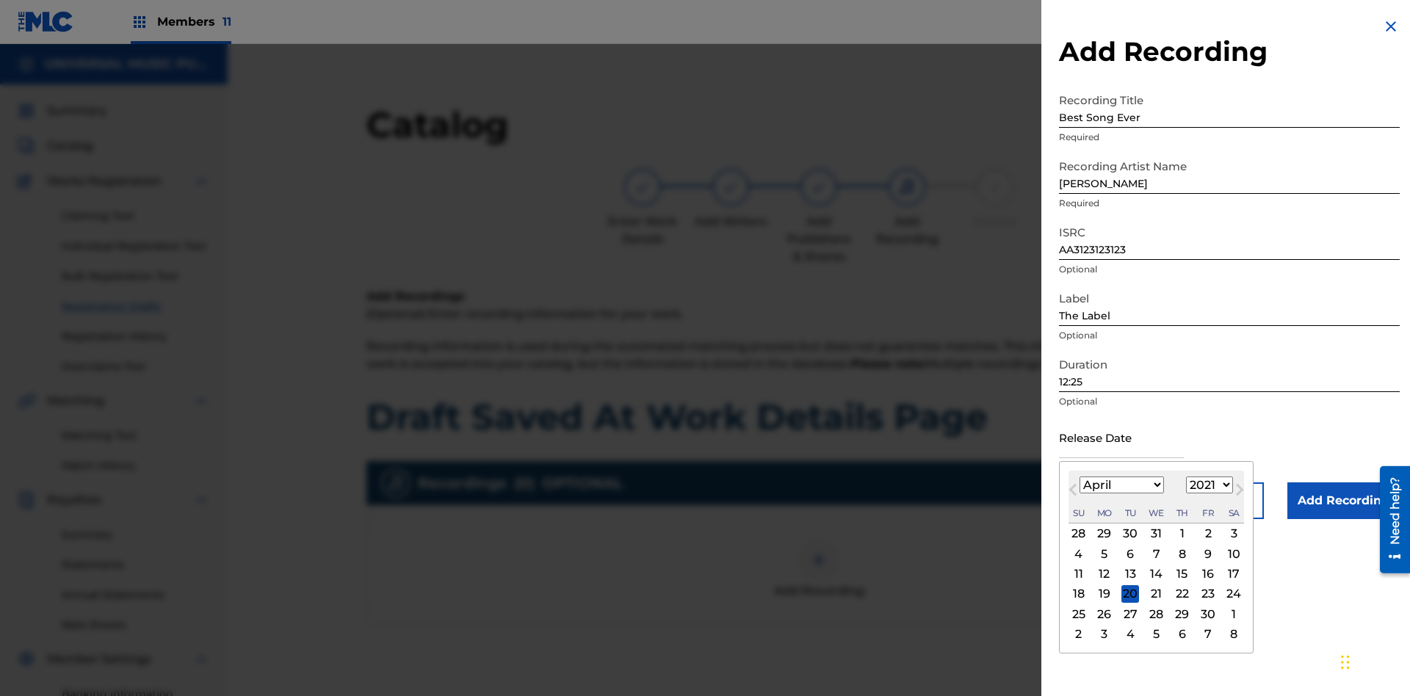
click at [1207, 485] on select "1900 1901 1902 1903 1904 1905 1906 1907 1908 1909 1910 1911 1912 1913 1914 1915…" at bounding box center [1209, 484] width 47 height 17
click at [1180, 534] on div "1" at bounding box center [1182, 534] width 18 height 18
click at [1343, 501] on input "Add Recording" at bounding box center [1343, 500] width 112 height 37
